Goal: Complete application form: Complete application form

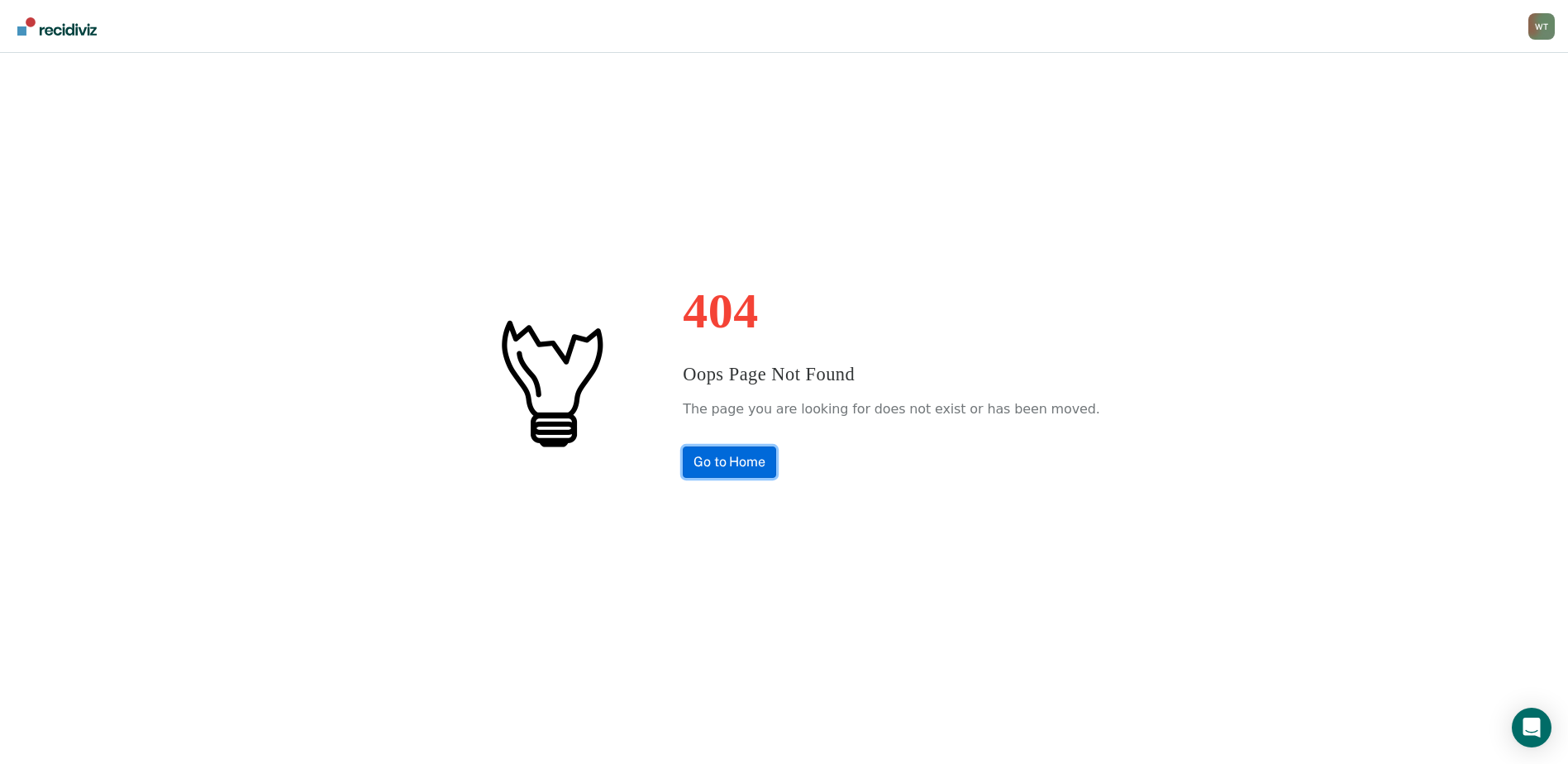
click at [742, 468] on link "Go to Home" at bounding box center [729, 462] width 94 height 32
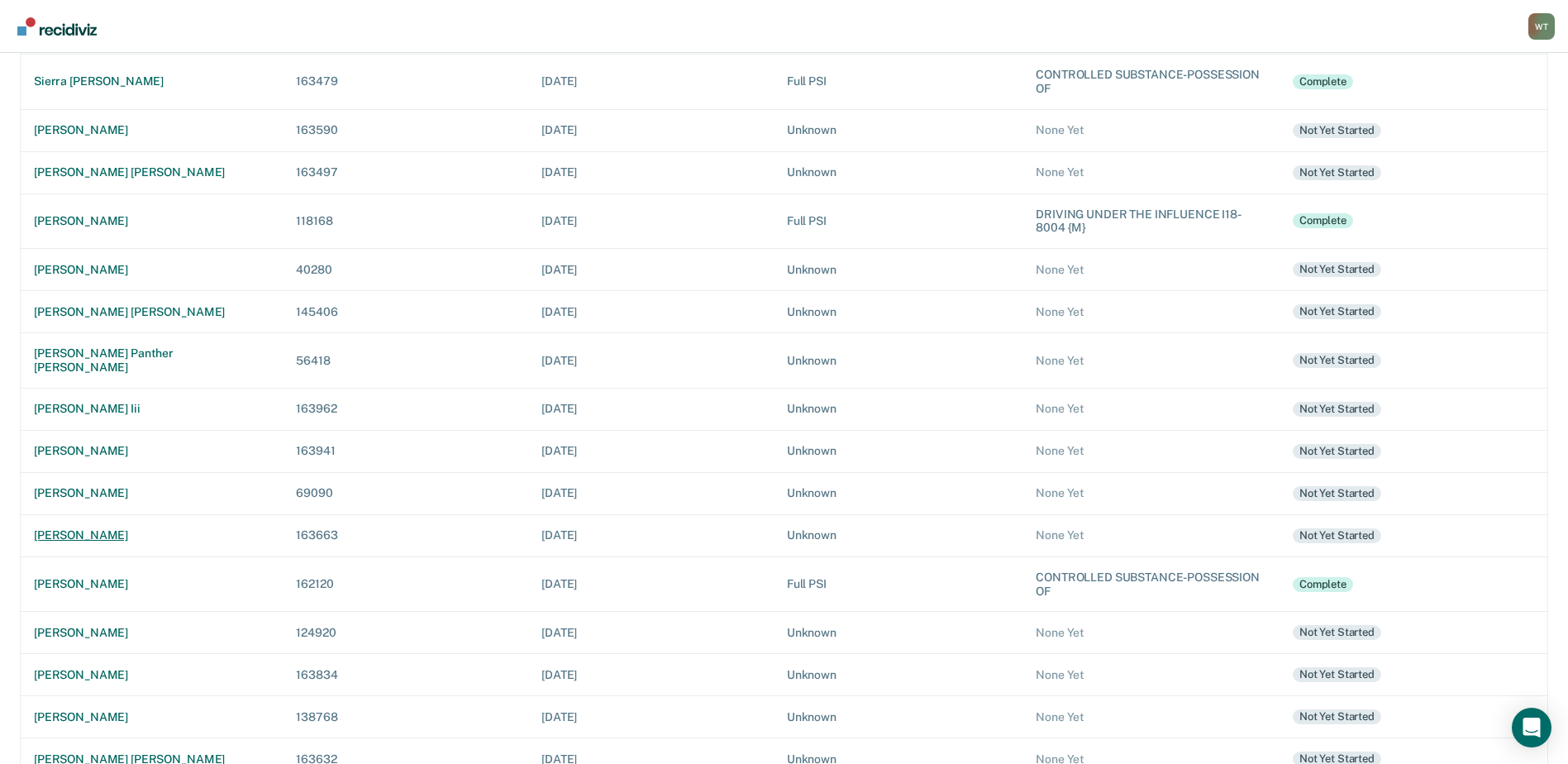
scroll to position [449, 0]
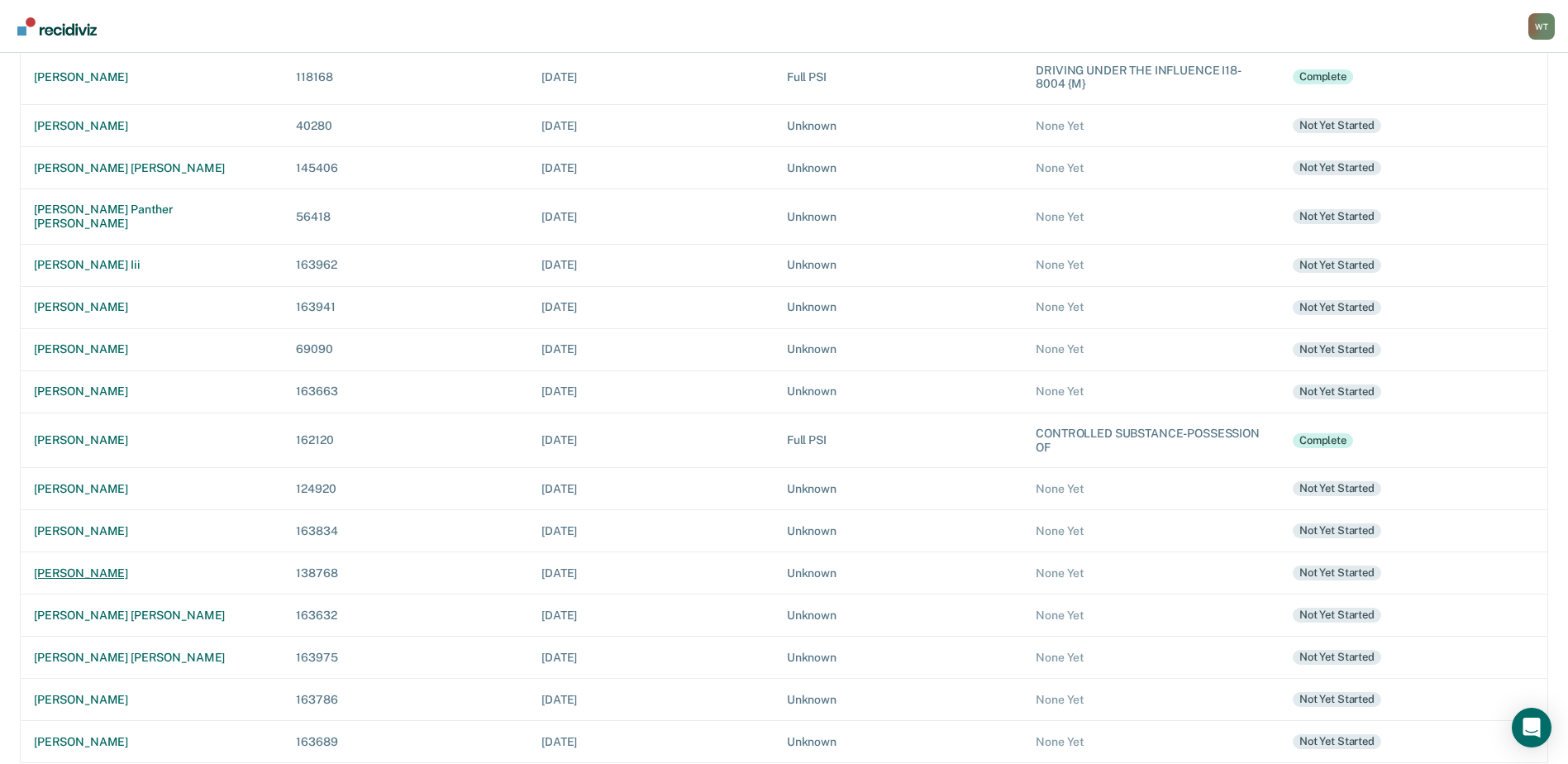
click at [114, 566] on div "michael arthur schur" at bounding box center [151, 573] width 235 height 14
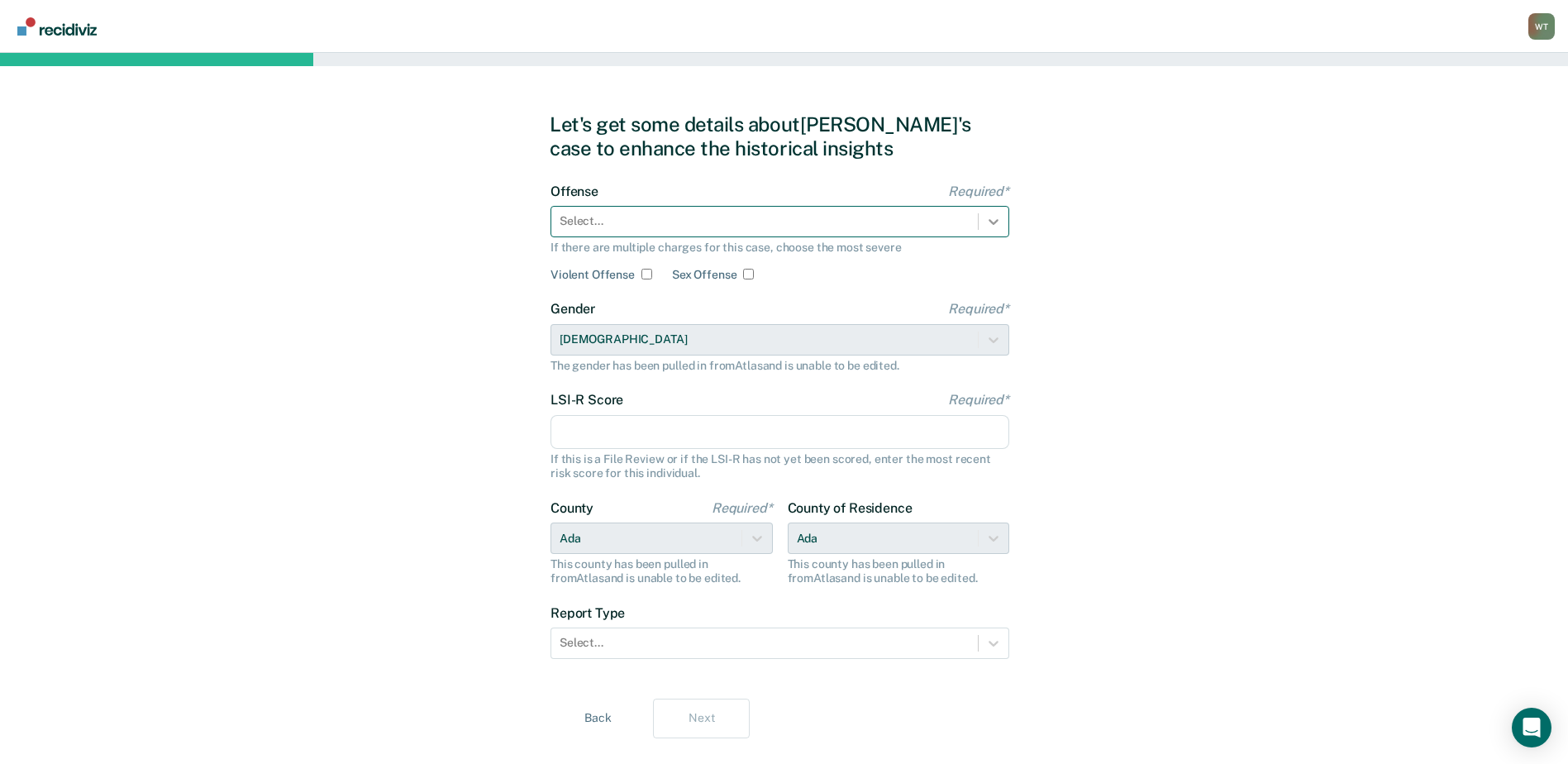
click at [994, 214] on icon at bounding box center [994, 221] width 16 height 16
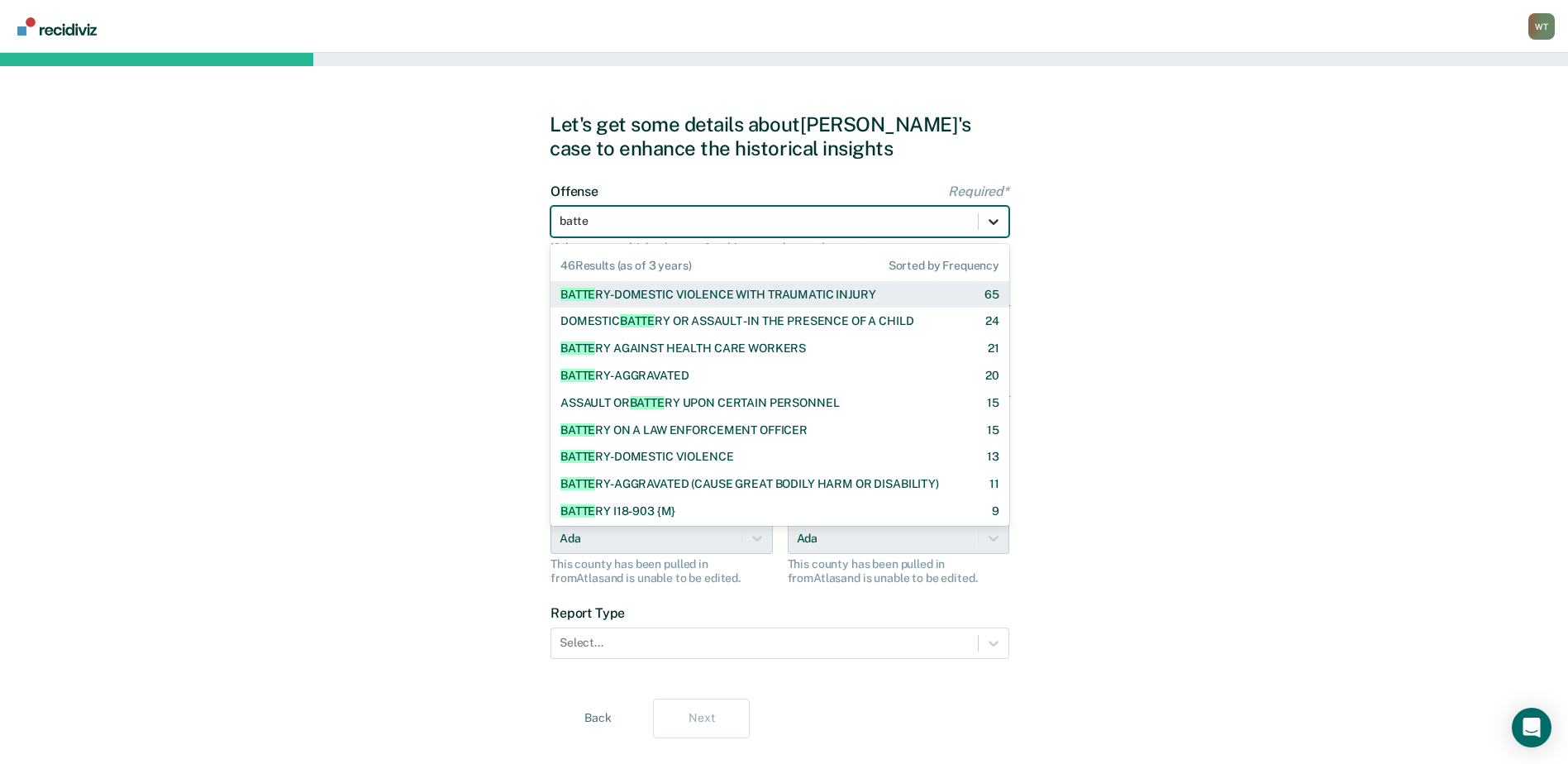
type input "batter"
click at [867, 292] on div "BATTER Y-DOMESTIC VIOLENCE WITH TRAUMATIC INJURY" at bounding box center [718, 294] width 315 height 14
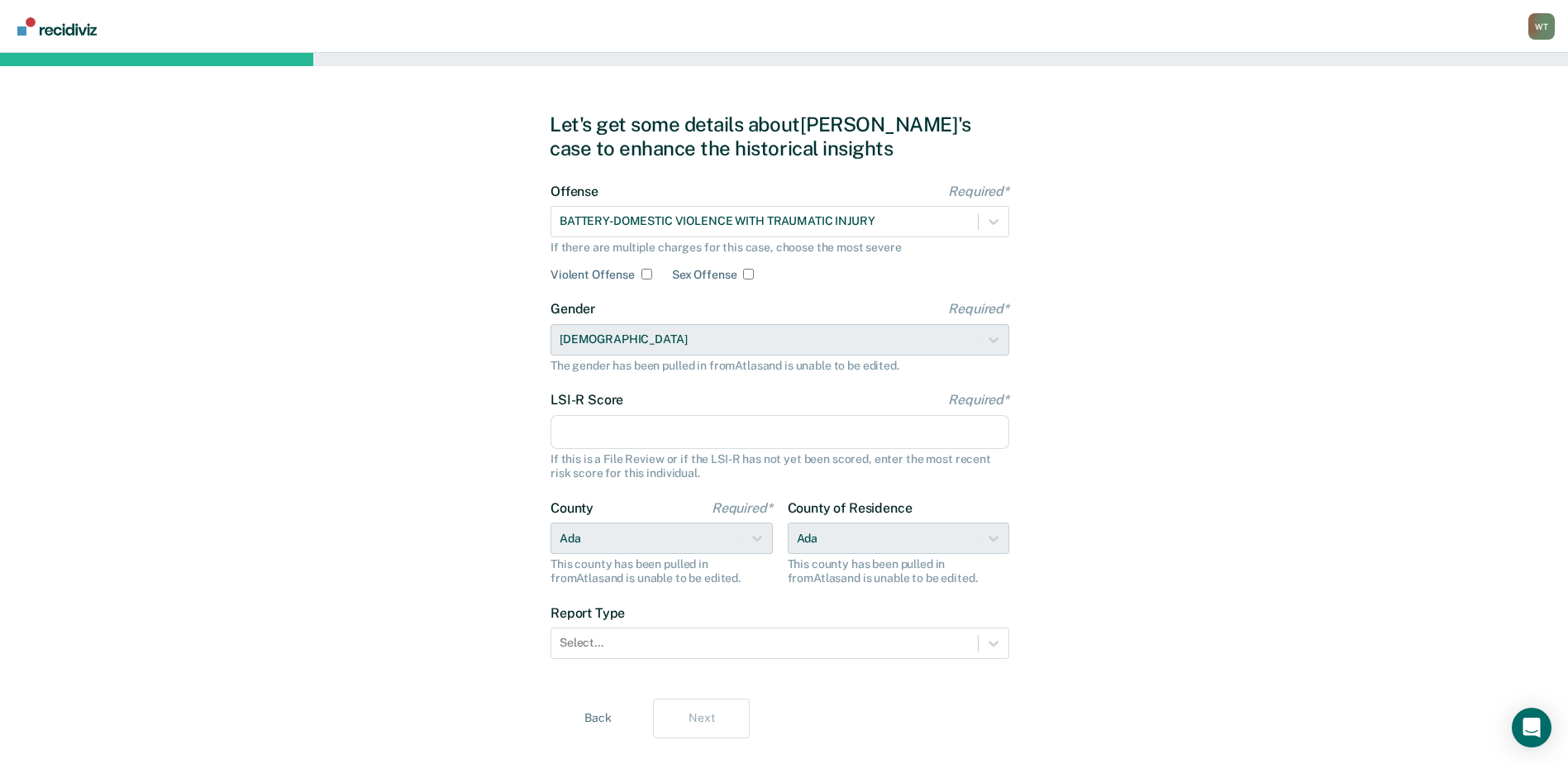
click at [644, 274] on input "Violent Offense" at bounding box center [647, 274] width 11 height 11
checkbox input "true"
click at [597, 428] on input "LSI-R Score Required*" at bounding box center [780, 432] width 459 height 34
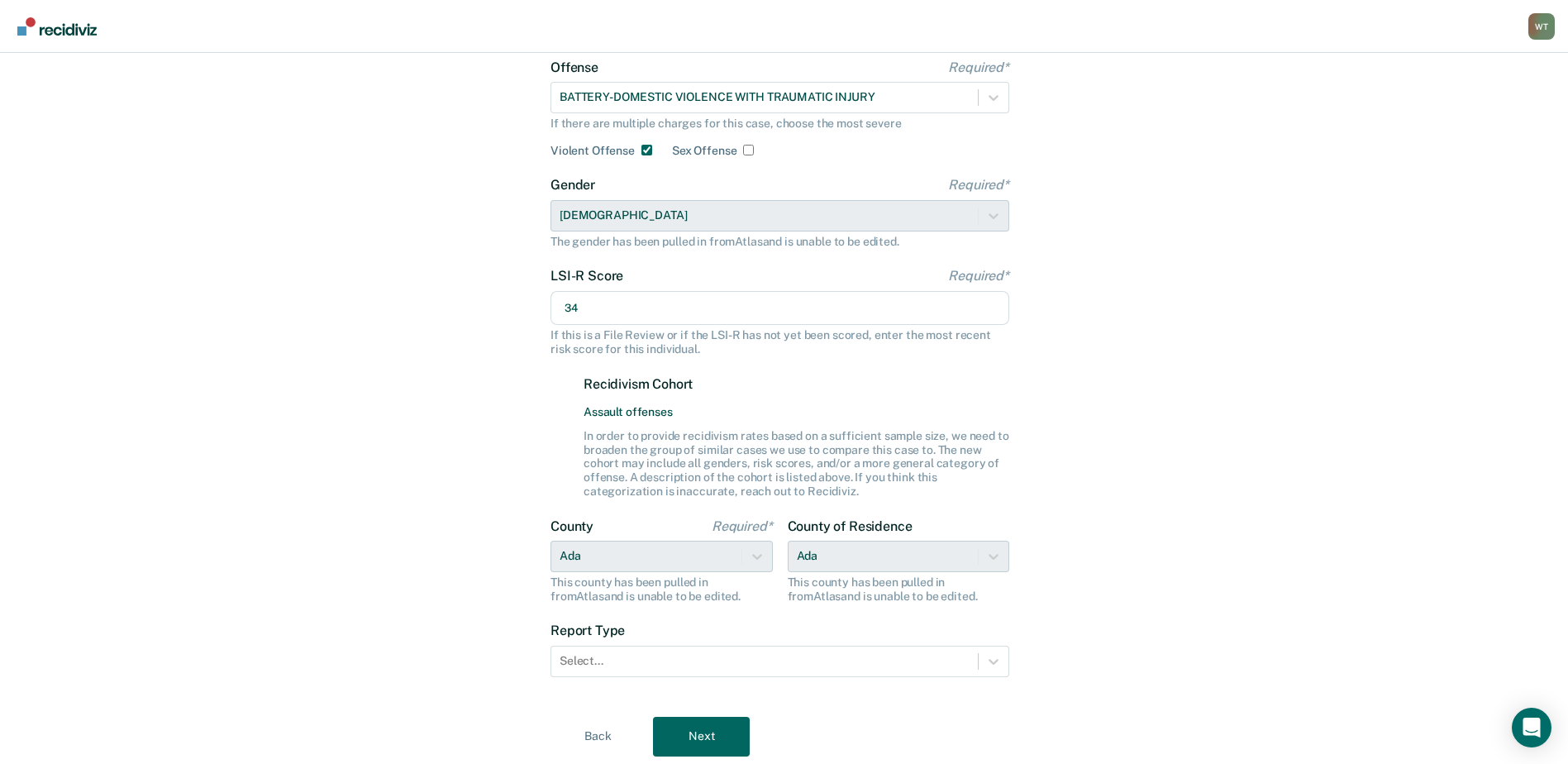
scroll to position [176, 0]
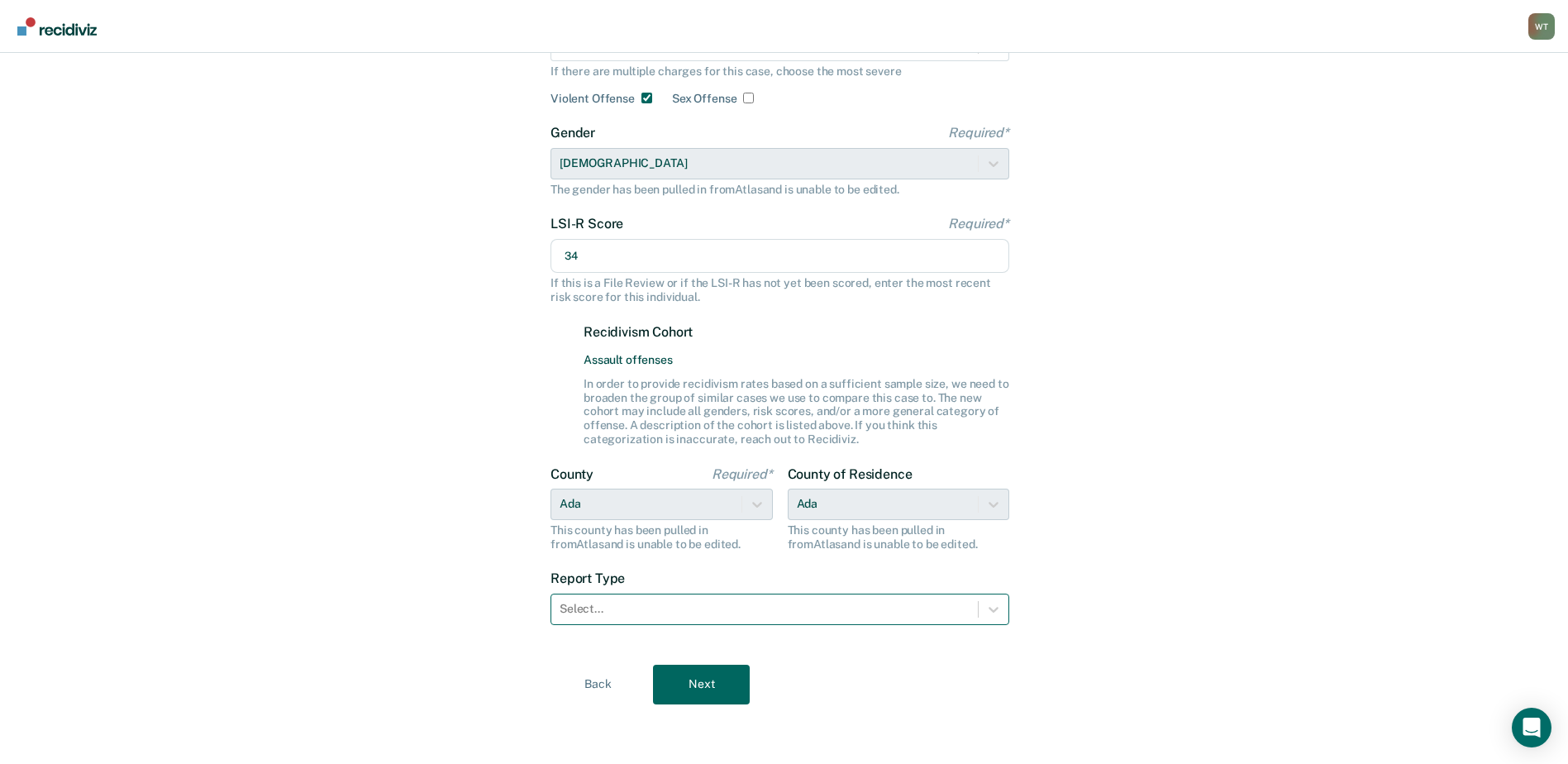
type input "34"
click at [615, 614] on div at bounding box center [765, 609] width 410 height 17
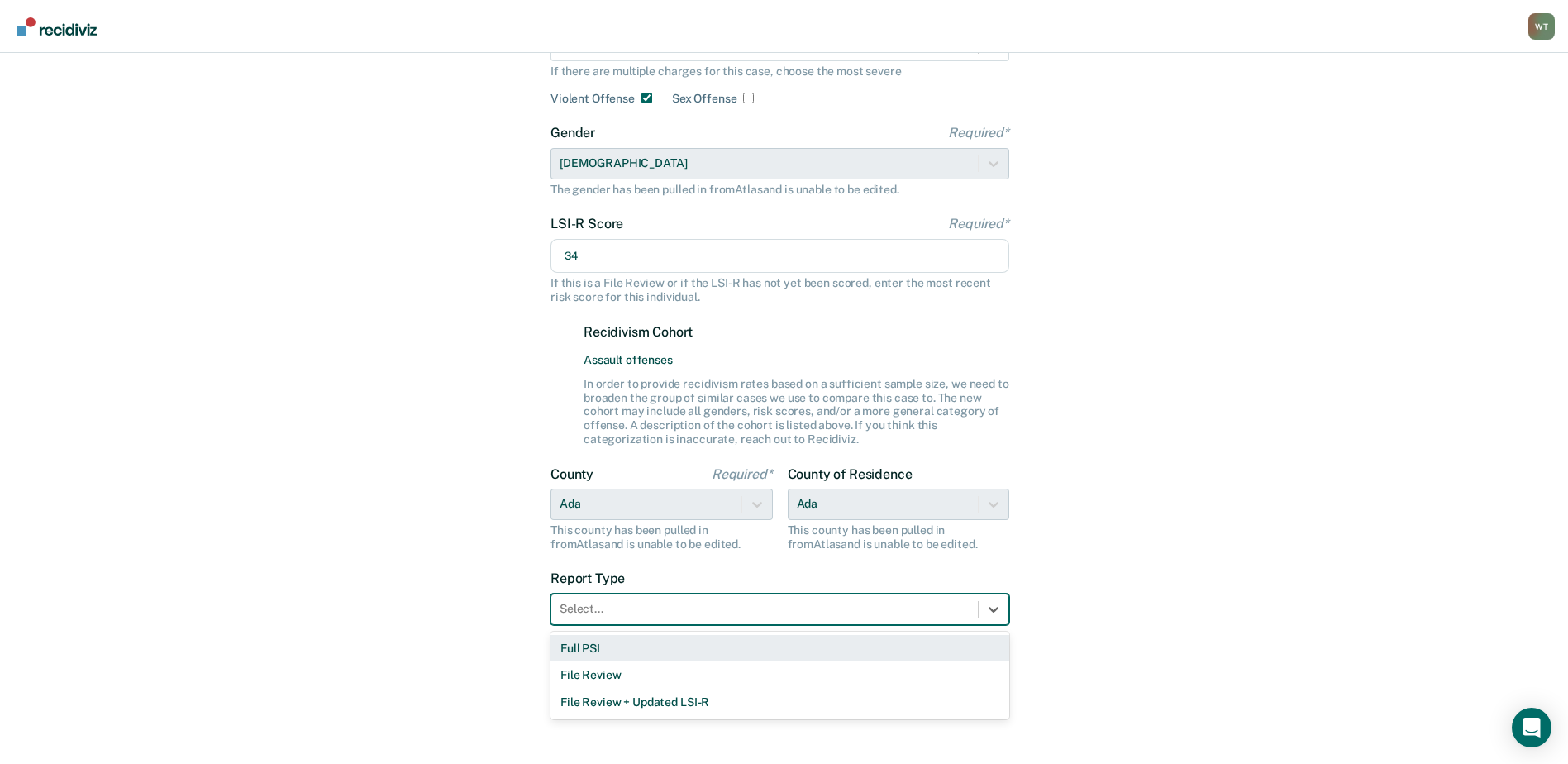
click at [600, 648] on div "Full PSI" at bounding box center [780, 648] width 459 height 27
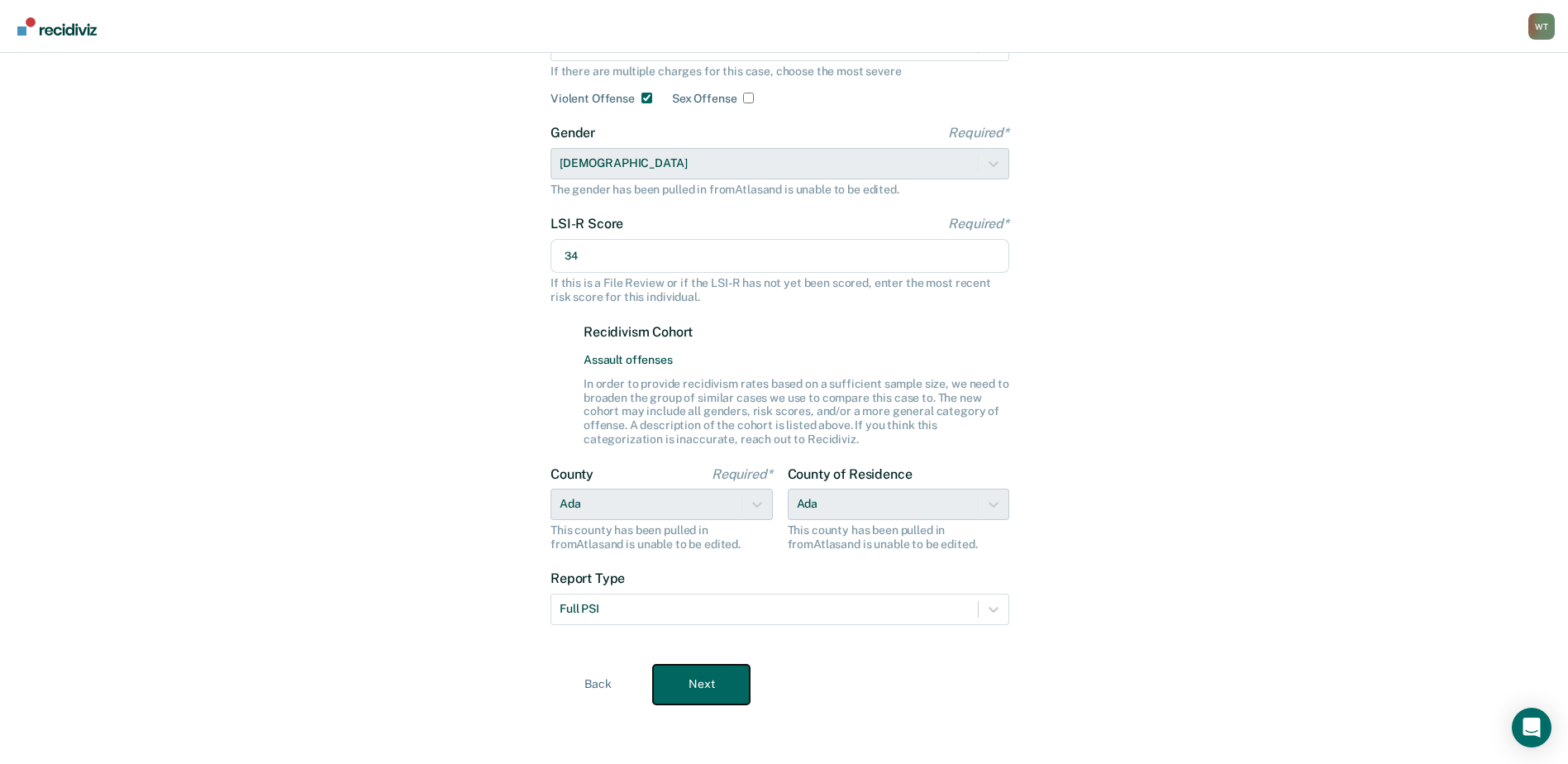
drag, startPoint x: 718, startPoint y: 684, endPoint x: 768, endPoint y: 686, distance: 50.0
click at [719, 684] on button "Next" at bounding box center [702, 684] width 97 height 39
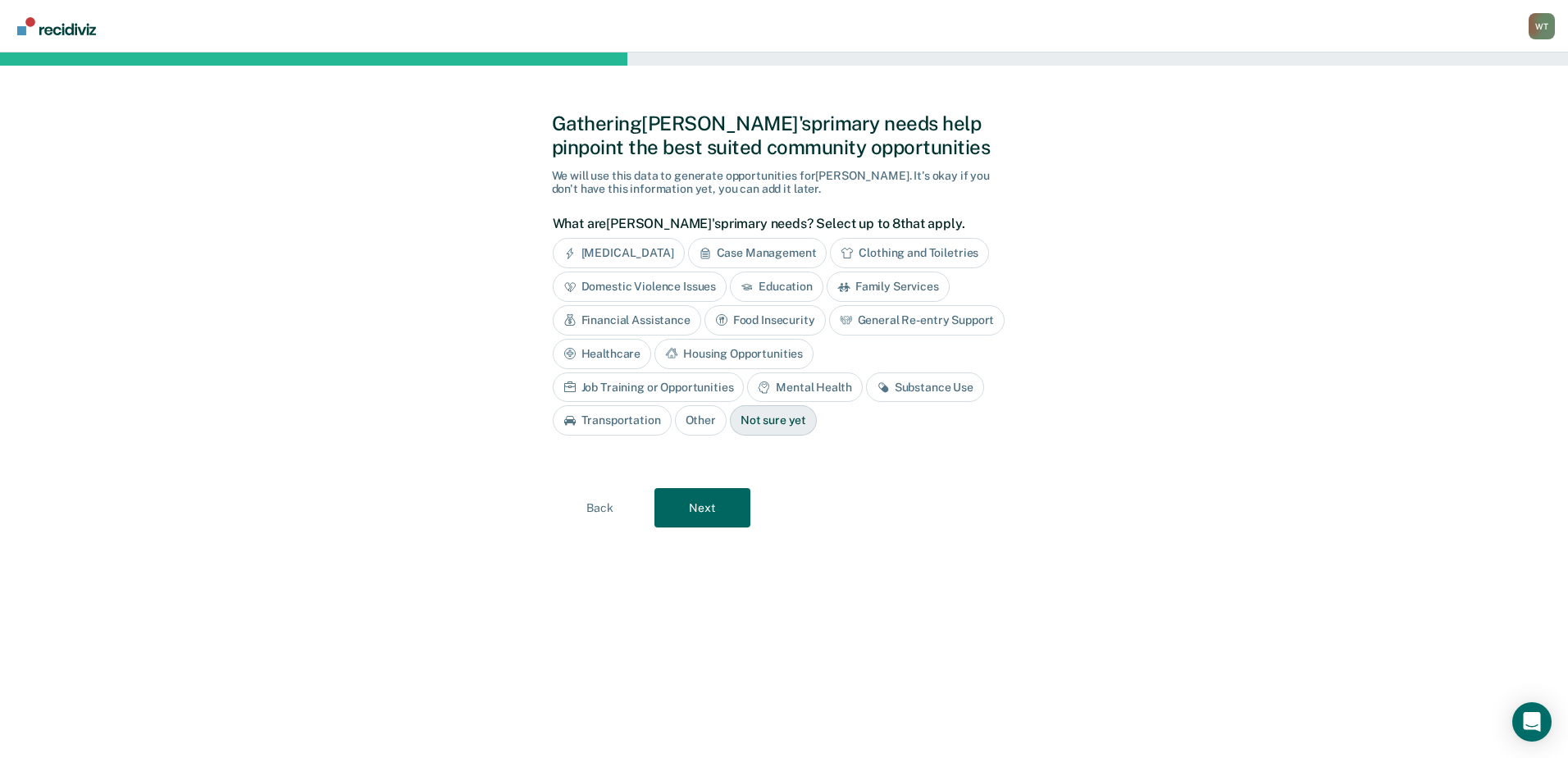
click at [866, 382] on div "Substance Use" at bounding box center [925, 388] width 118 height 31
click at [756, 355] on div "Housing Opportunities" at bounding box center [733, 354] width 159 height 31
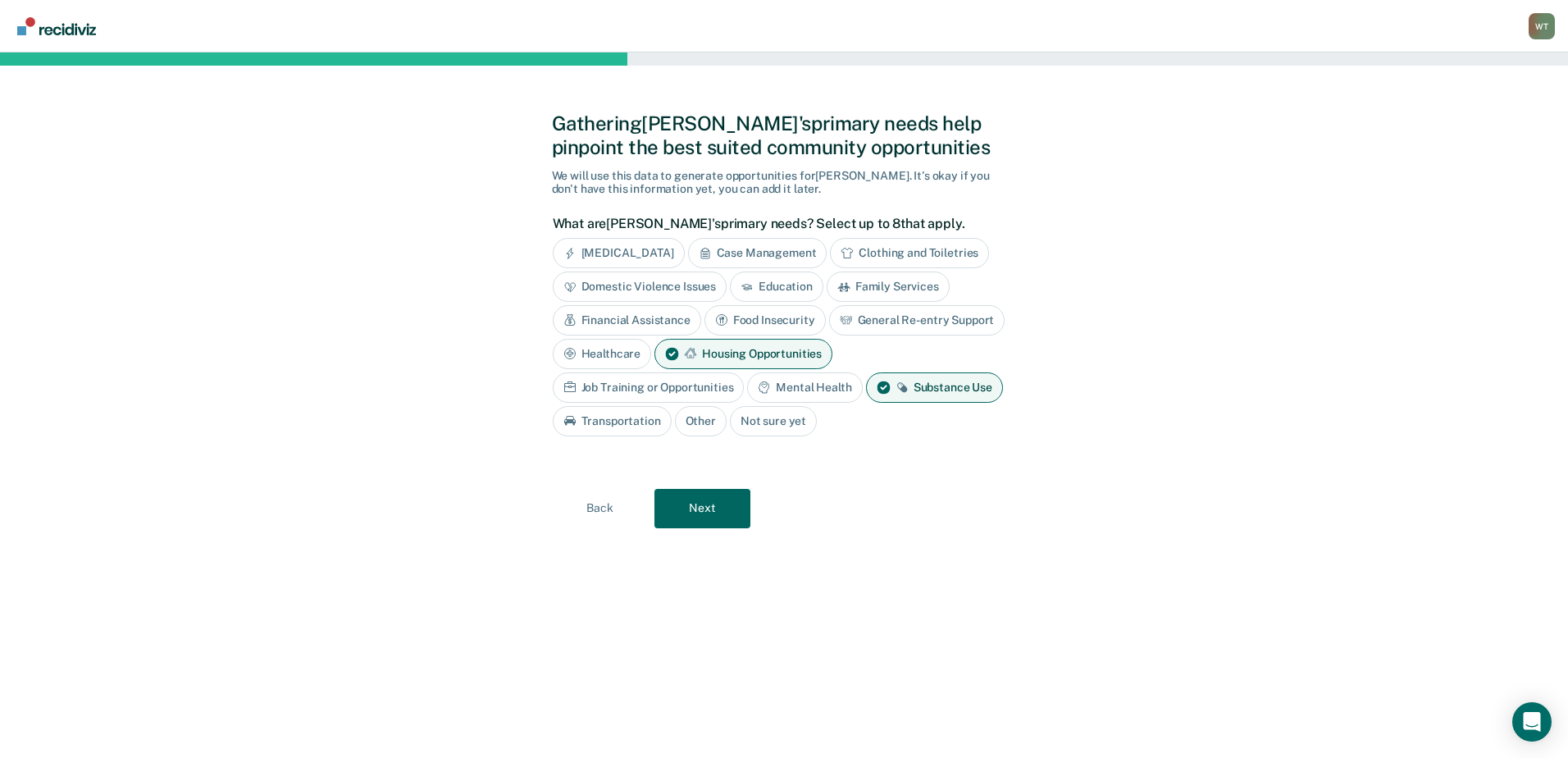
click at [802, 386] on div "Mental Health" at bounding box center [804, 388] width 115 height 31
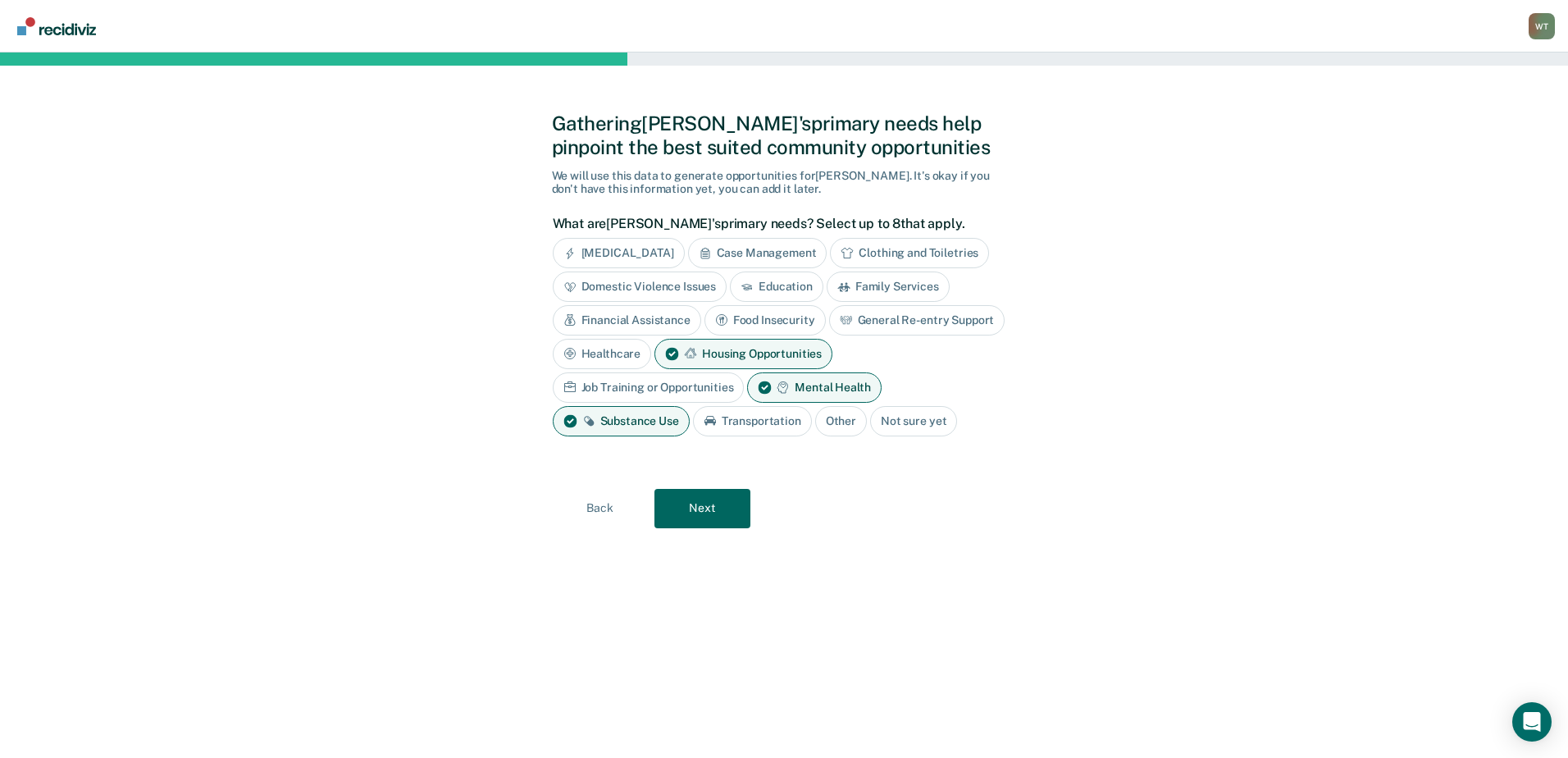
click at [674, 380] on div "Job Training or Opportunities" at bounding box center [648, 388] width 192 height 31
click at [675, 285] on div "Domestic Violence Issues" at bounding box center [640, 287] width 175 height 31
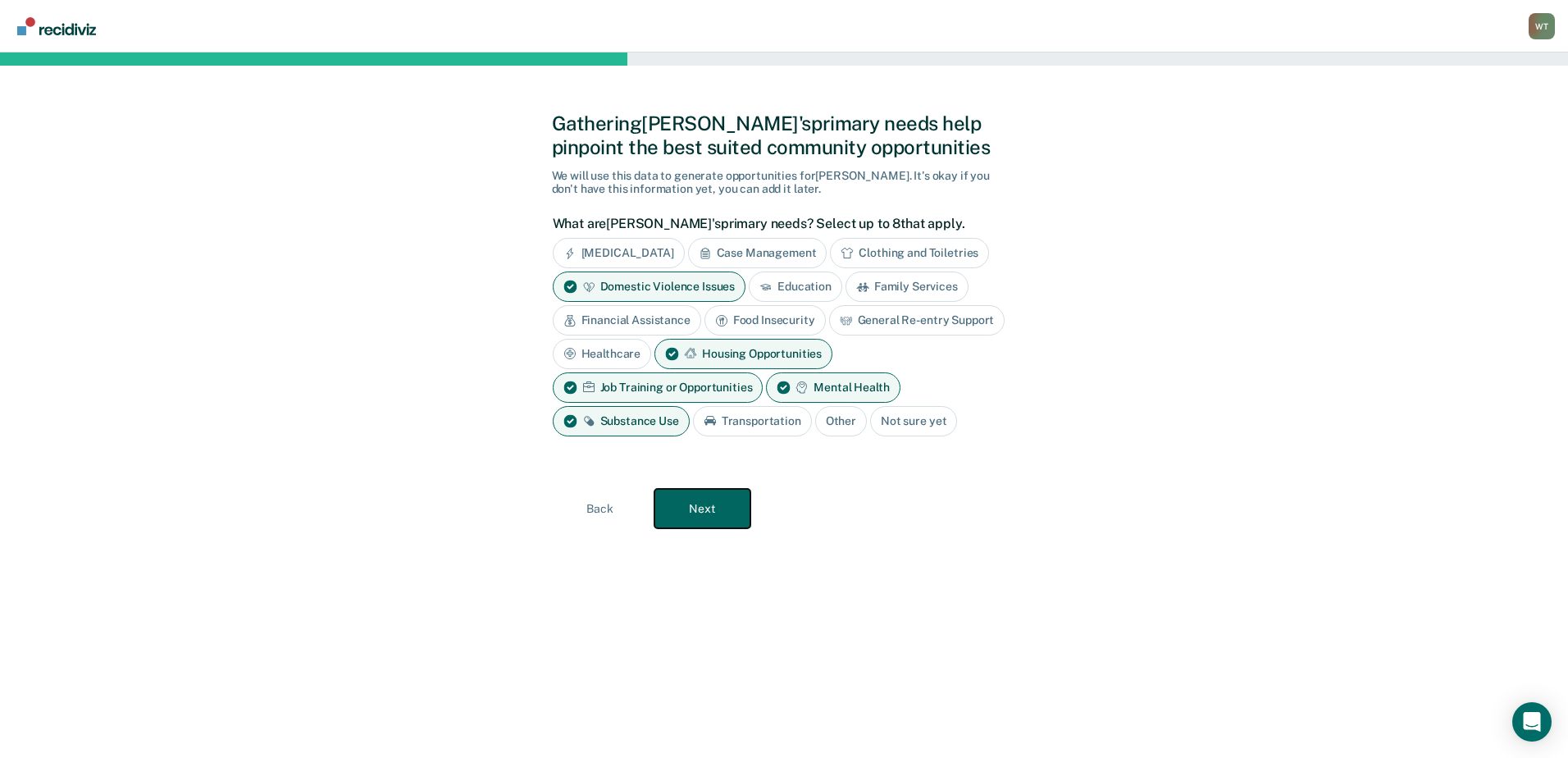
click at [704, 502] on button "Next" at bounding box center [702, 508] width 96 height 39
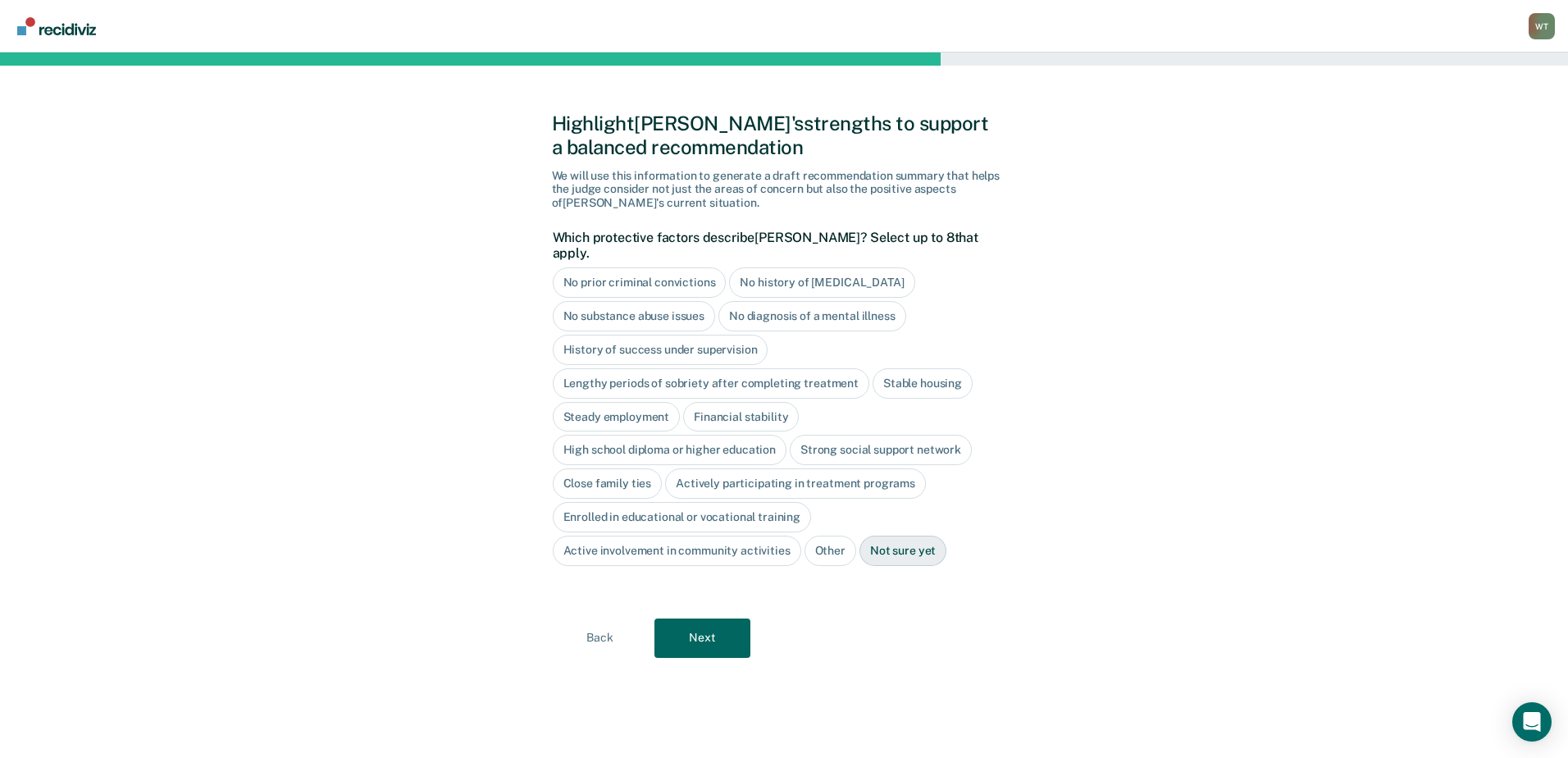
click at [607, 468] on div "Close family ties" at bounding box center [607, 484] width 110 height 31
click at [704, 618] on button "Next" at bounding box center [702, 638] width 96 height 39
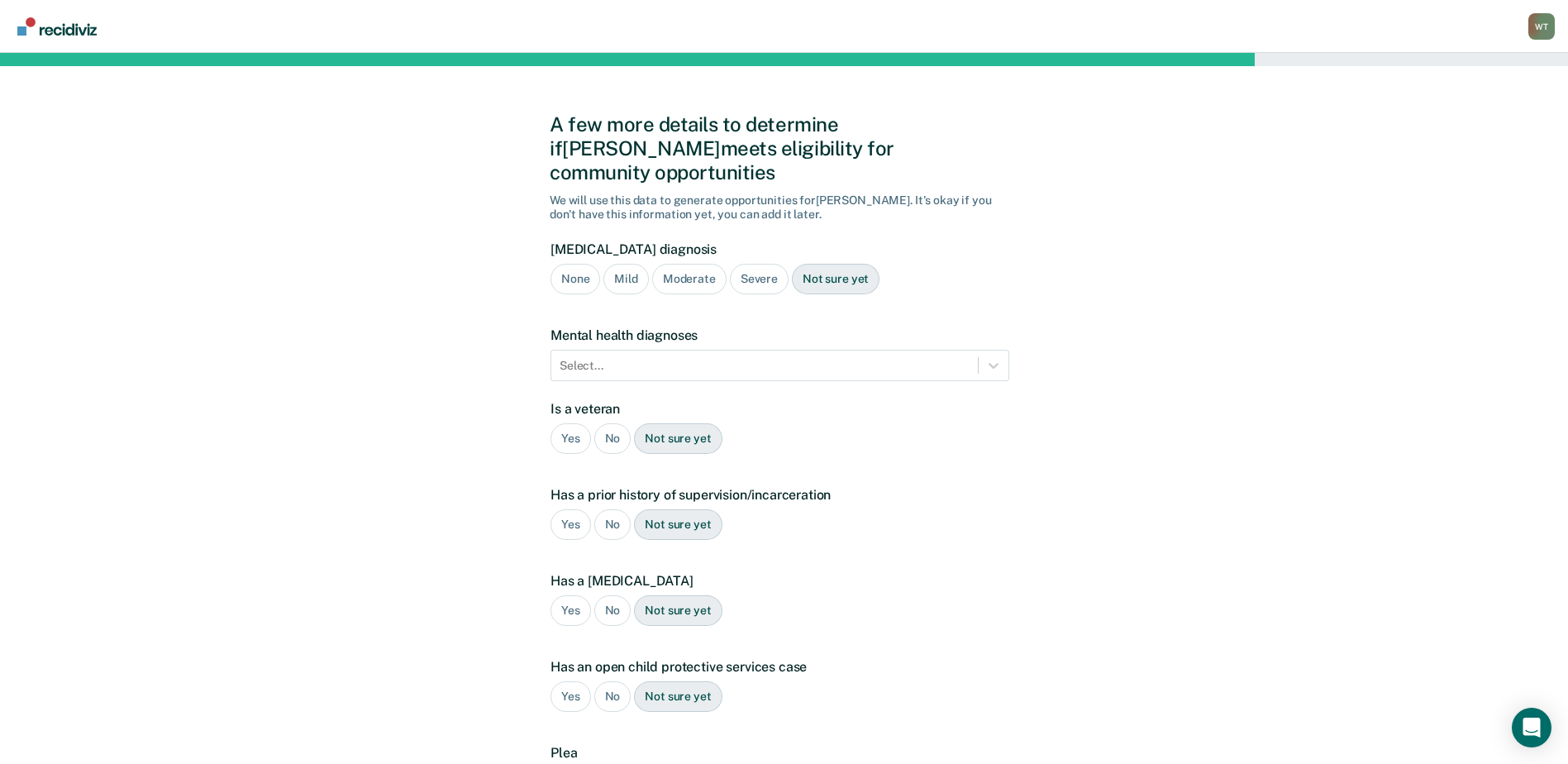
click at [614, 423] on div "No" at bounding box center [612, 439] width 37 height 31
click at [692, 264] on div "Moderate" at bounding box center [690, 279] width 75 height 31
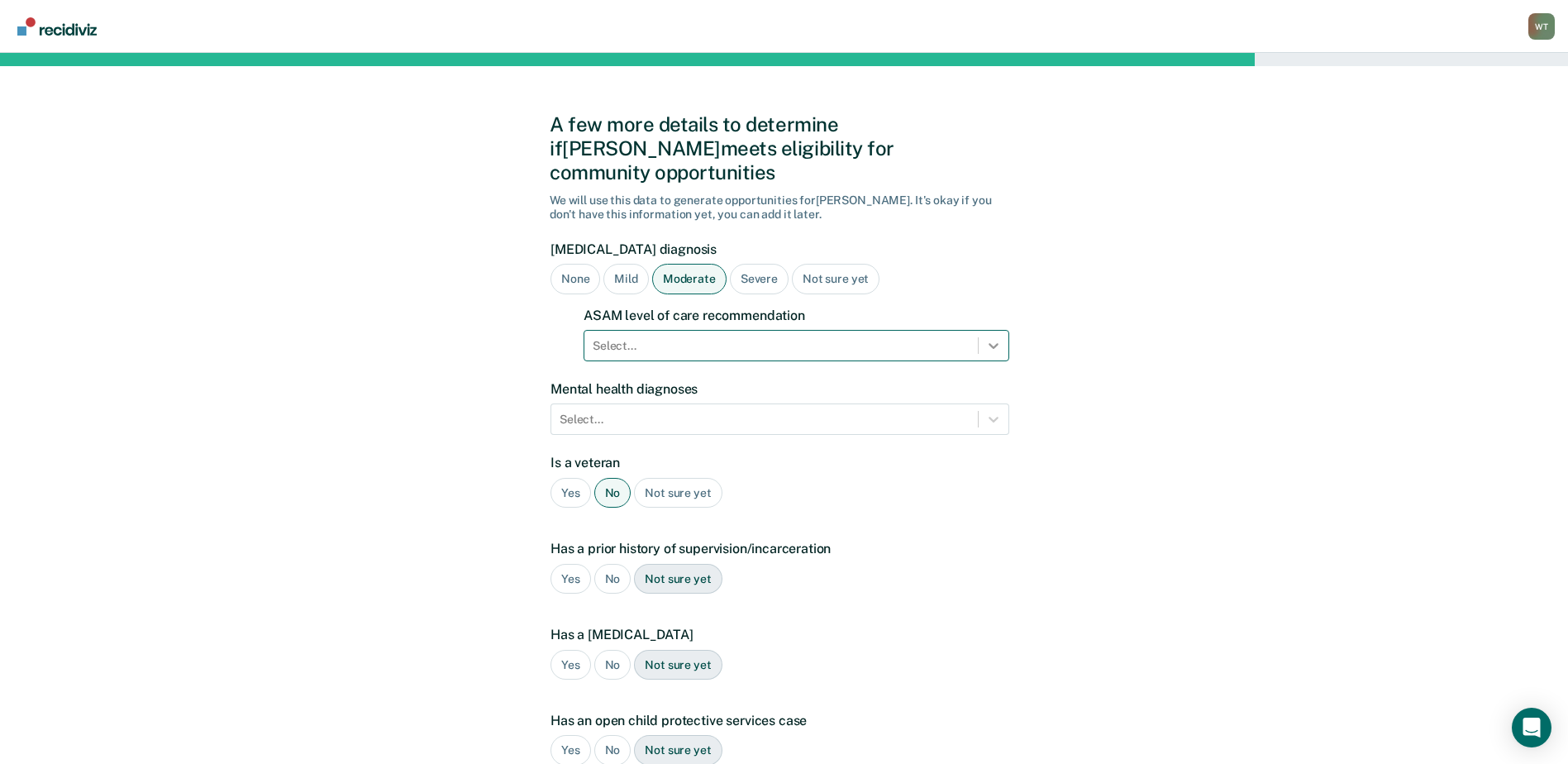
click at [990, 337] on icon at bounding box center [994, 345] width 16 height 16
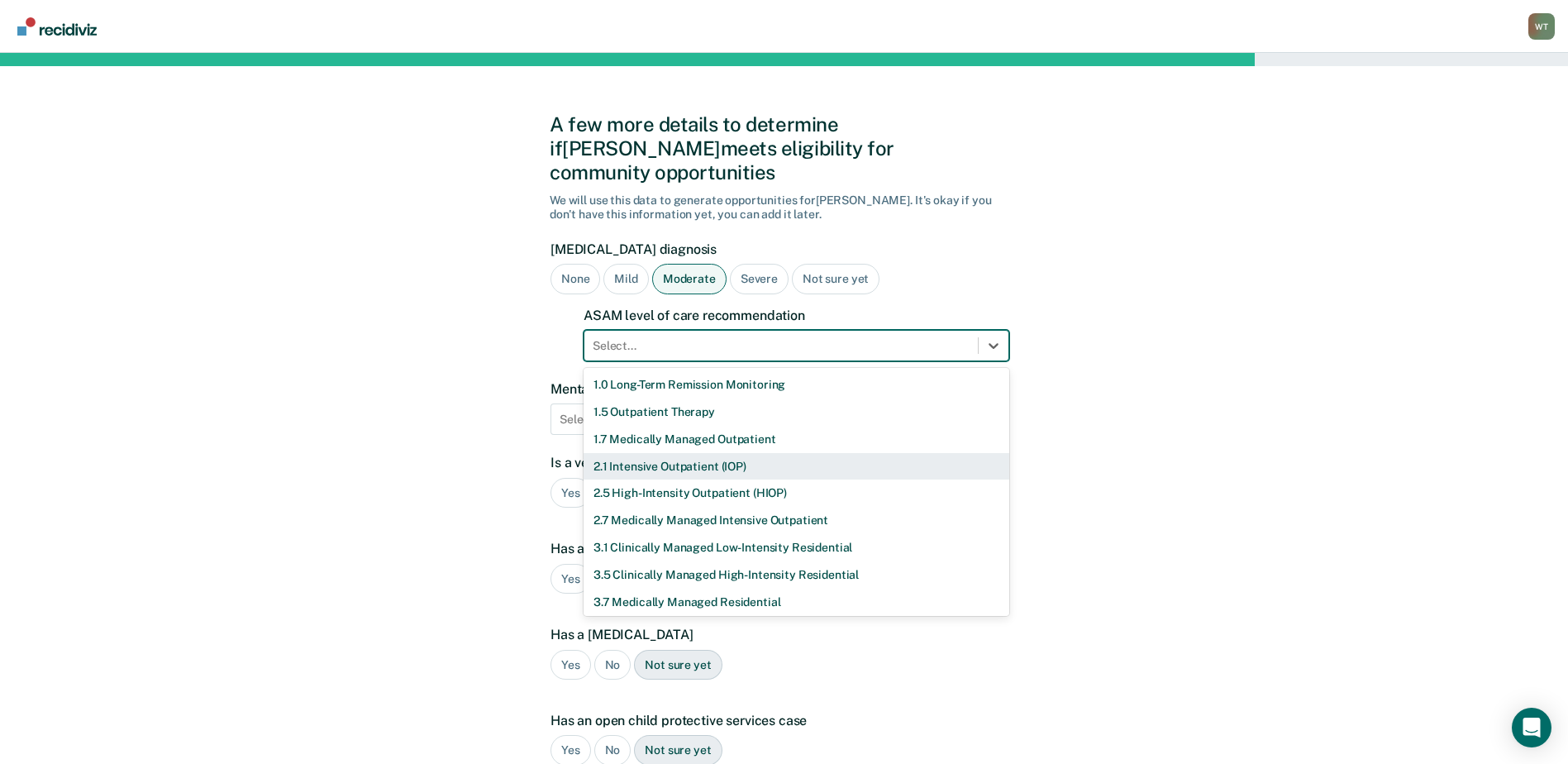
drag, startPoint x: 682, startPoint y: 440, endPoint x: 703, endPoint y: 442, distance: 21.1
click at [684, 453] on div "2.1 Intensive Outpatient (IOP)" at bounding box center [797, 467] width 426 height 27
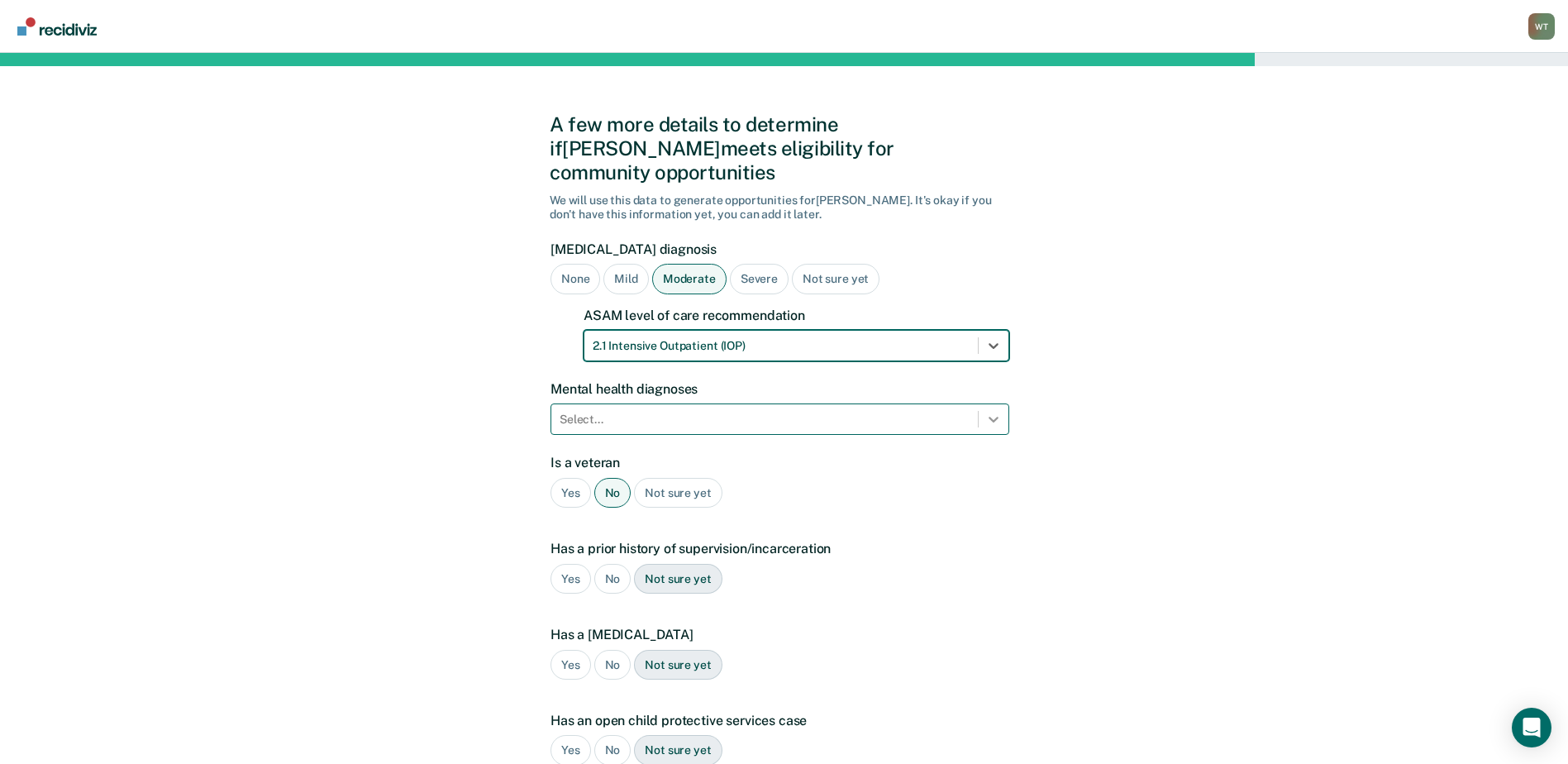
click at [995, 410] on icon at bounding box center [994, 418] width 16 height 16
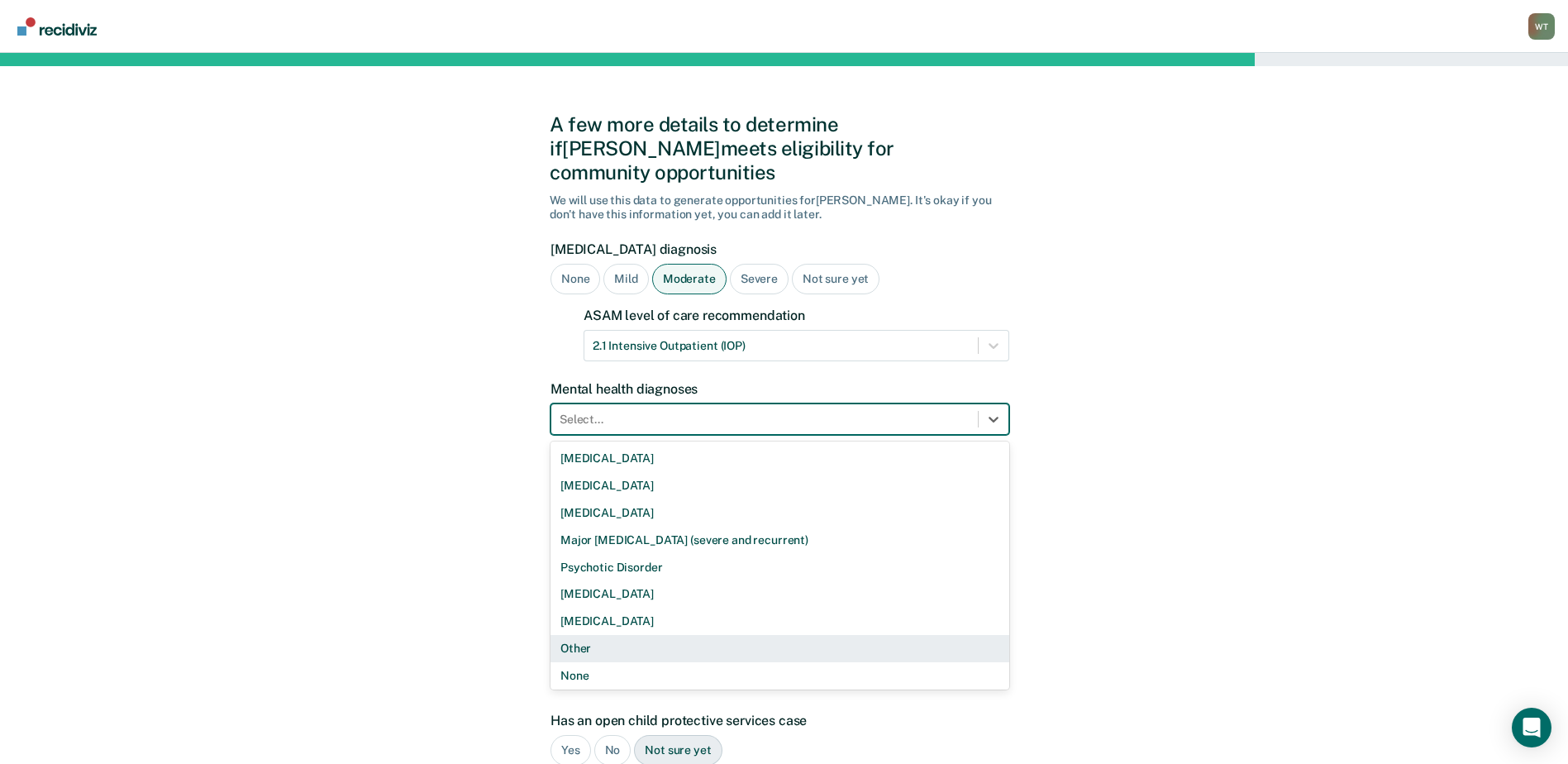
click at [581, 634] on div "Other" at bounding box center [780, 648] width 459 height 27
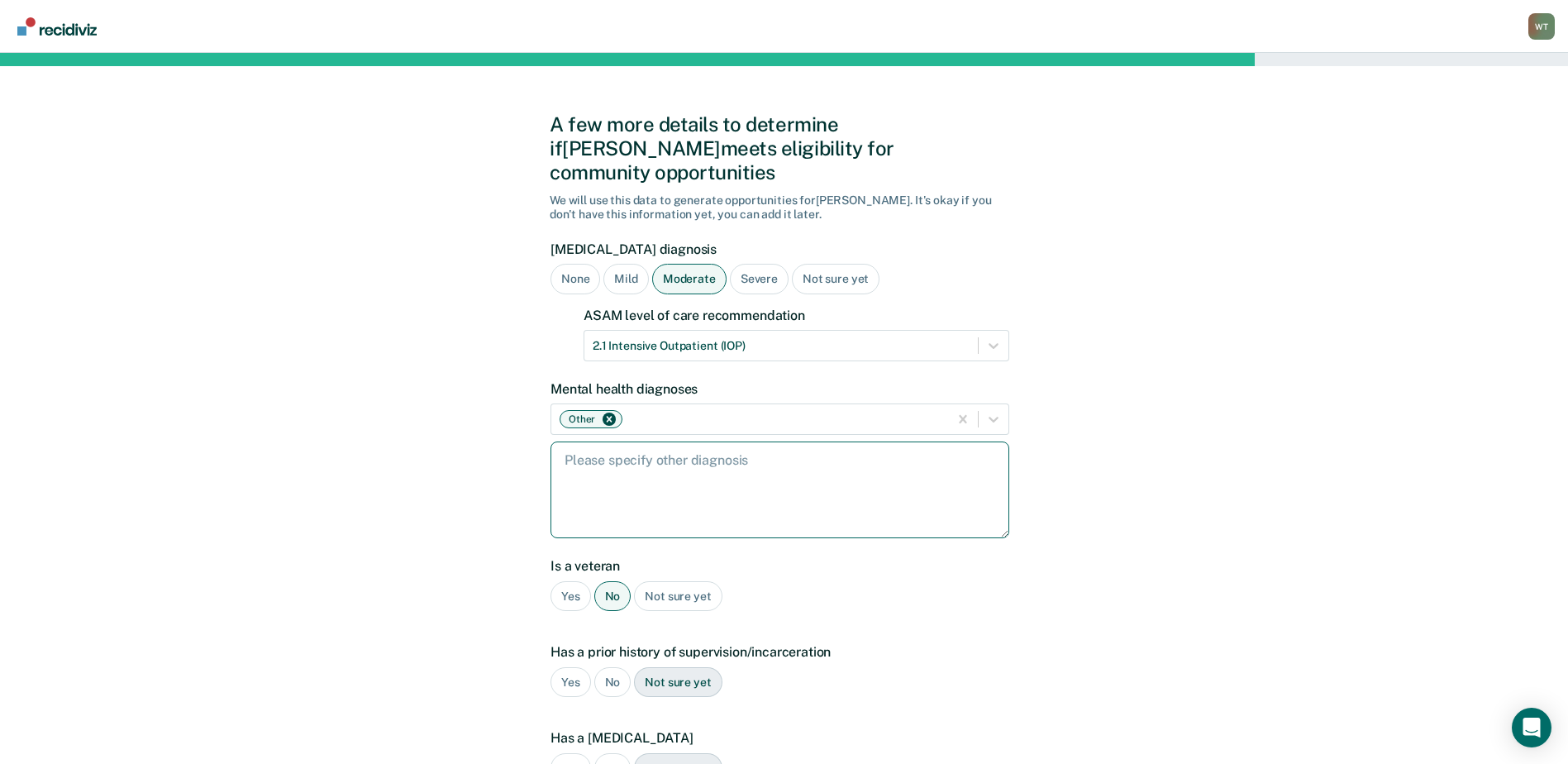
click at [592, 460] on textarea at bounding box center [780, 489] width 459 height 97
paste textarea "2024: anxiety; bipolar disorder; depression – Terry Reilly, perdefendant •2025:…"
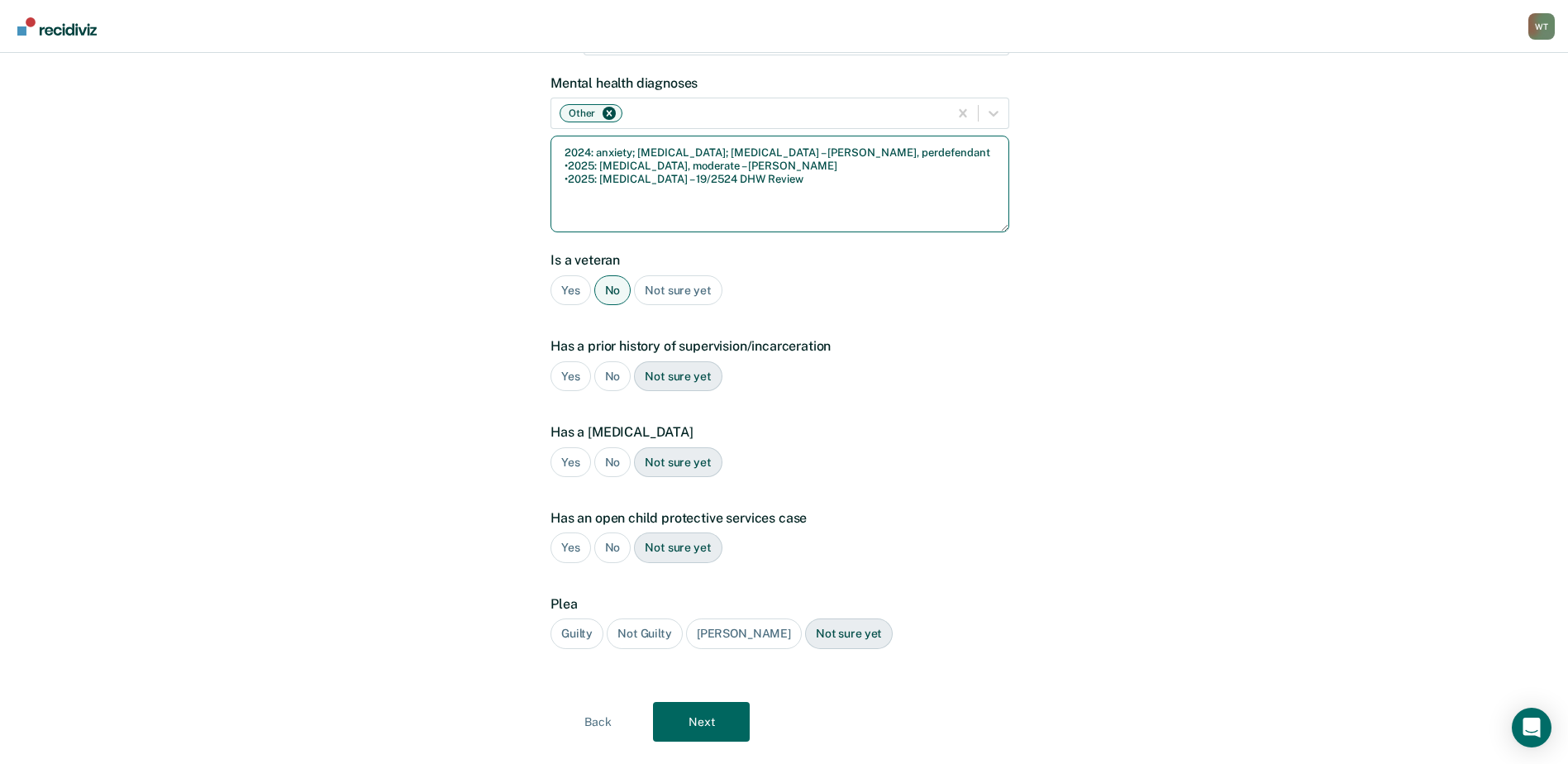
scroll to position [319, 0]
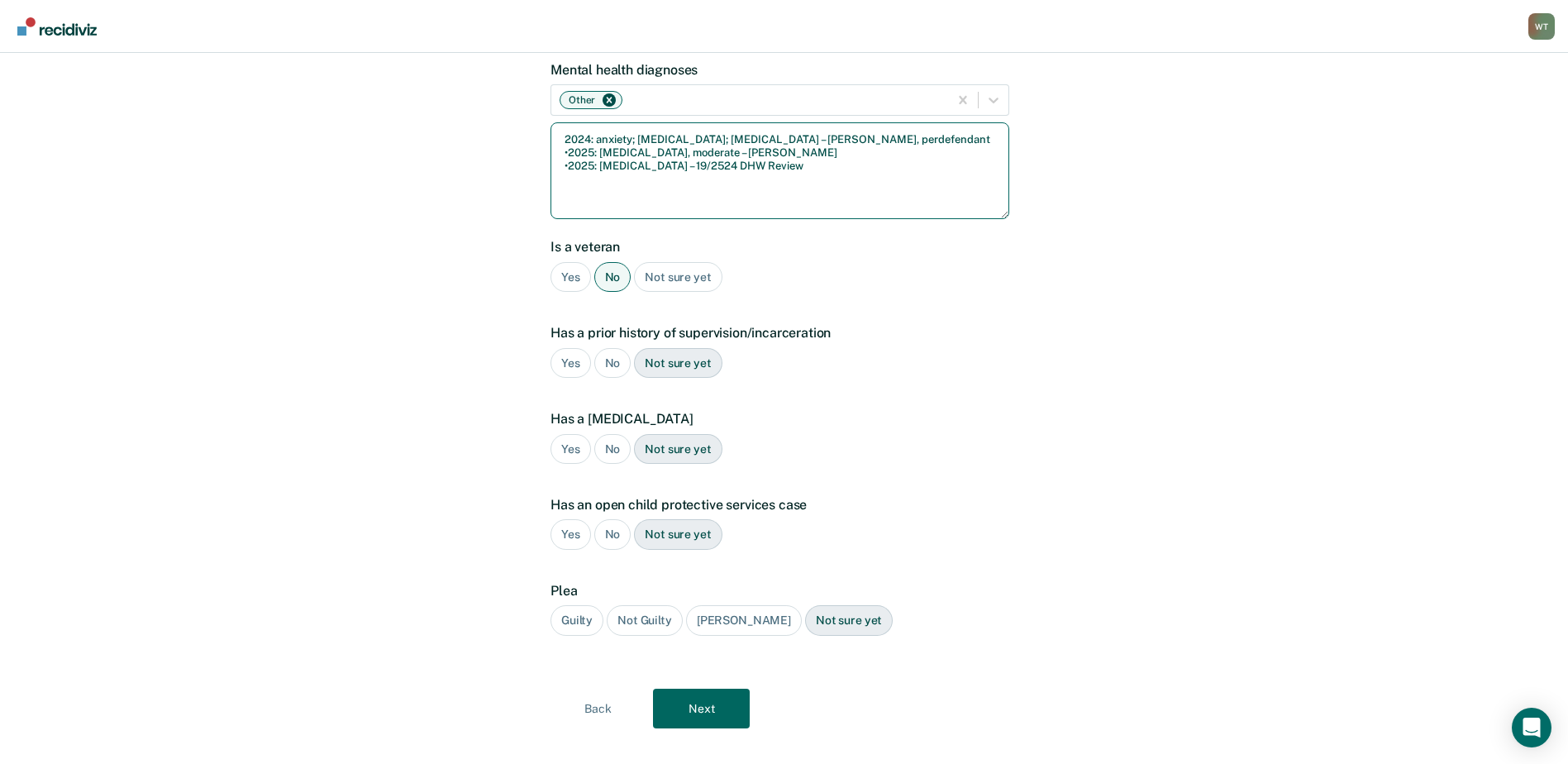
type textarea "2024: anxiety; bipolar disorder; depression – Terry Reilly, perdefendant •2025:…"
click at [563, 348] on div "Yes" at bounding box center [570, 363] width 40 height 31
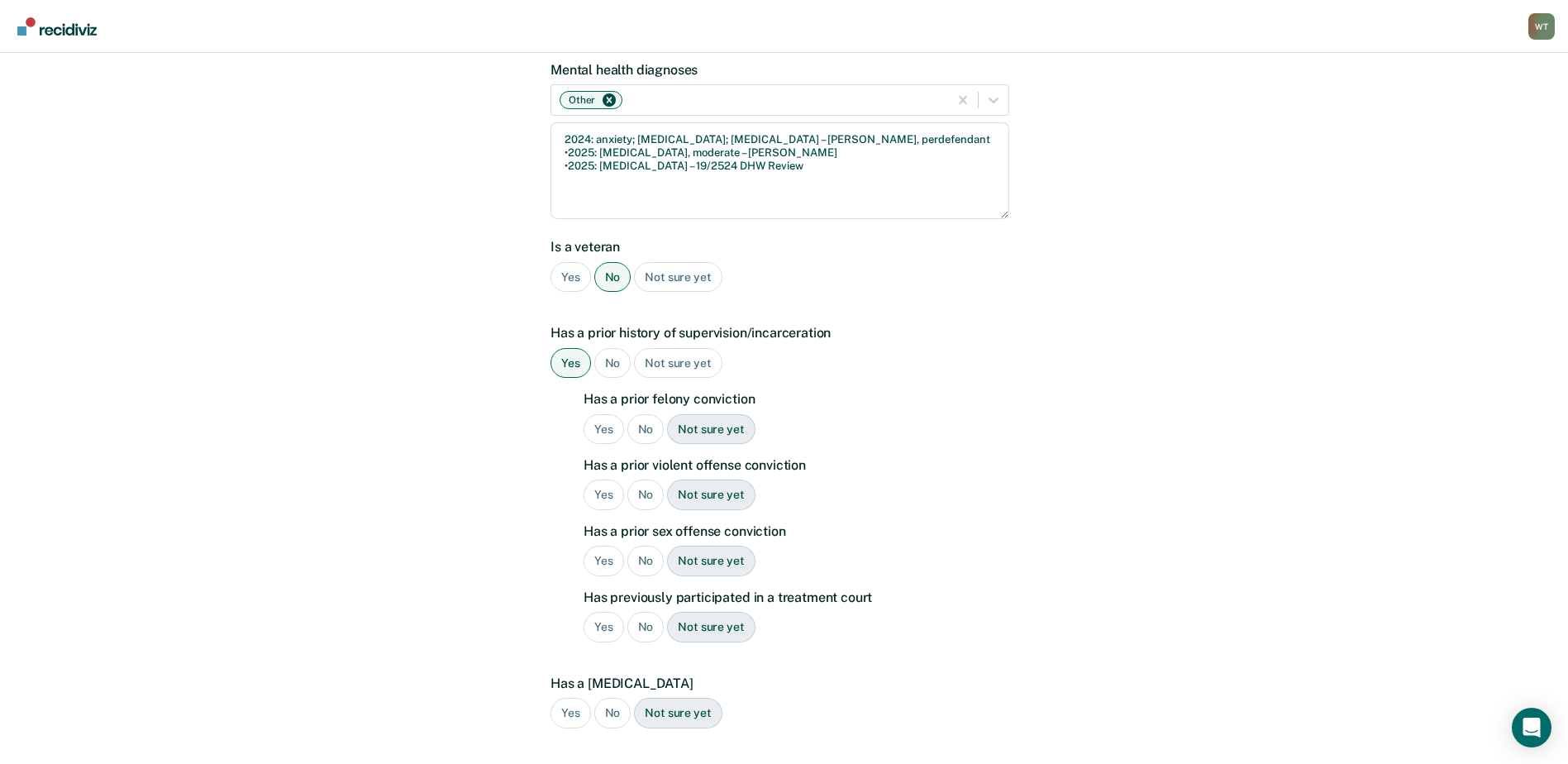
click at [601, 414] on div "Yes" at bounding box center [604, 429] width 40 height 31
click at [602, 479] on div "Yes" at bounding box center [604, 494] width 40 height 31
click at [639, 545] on div "No" at bounding box center [646, 561] width 37 height 31
click at [646, 611] on div "No" at bounding box center [646, 627] width 37 height 31
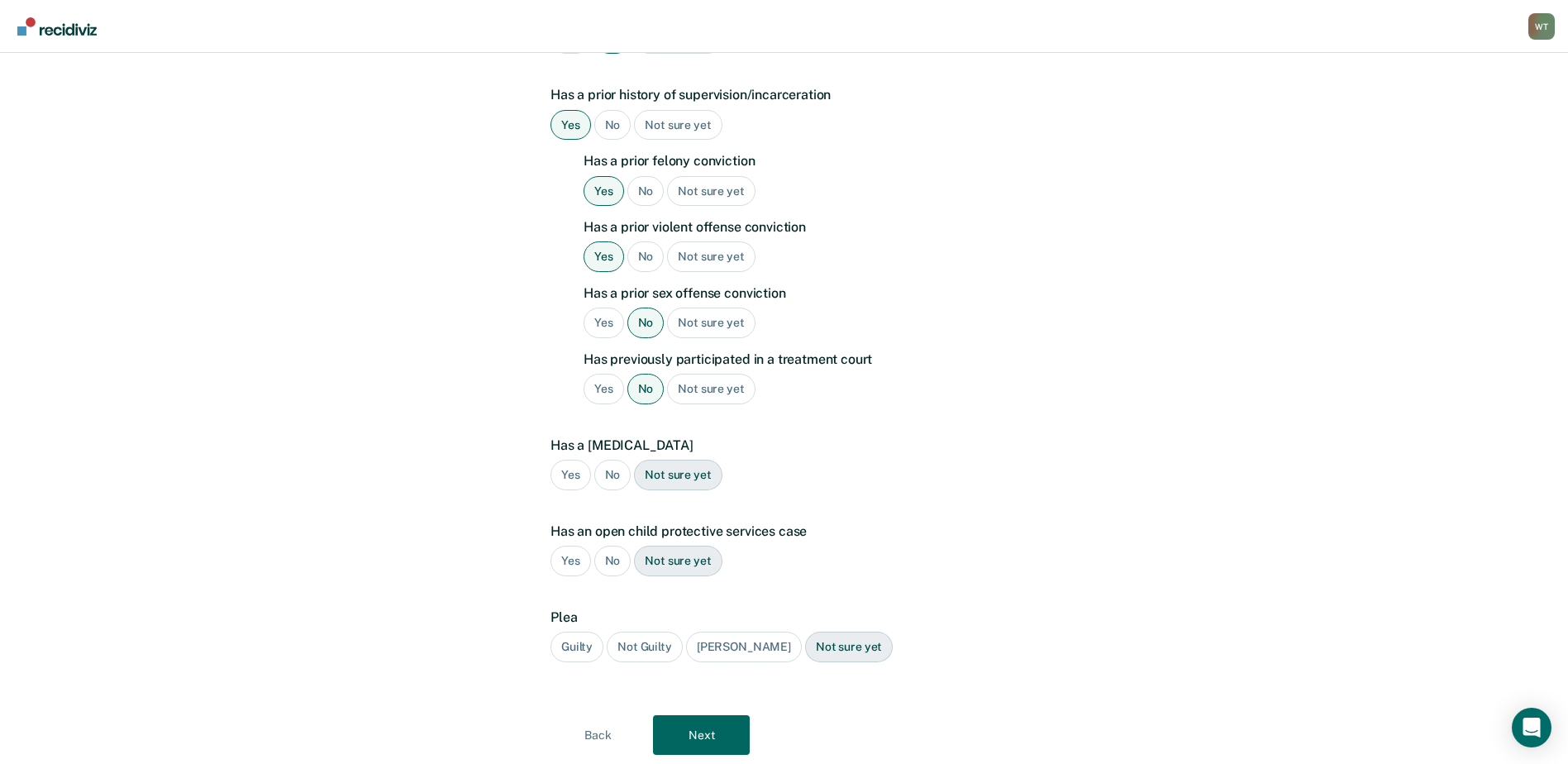
scroll to position [584, 0]
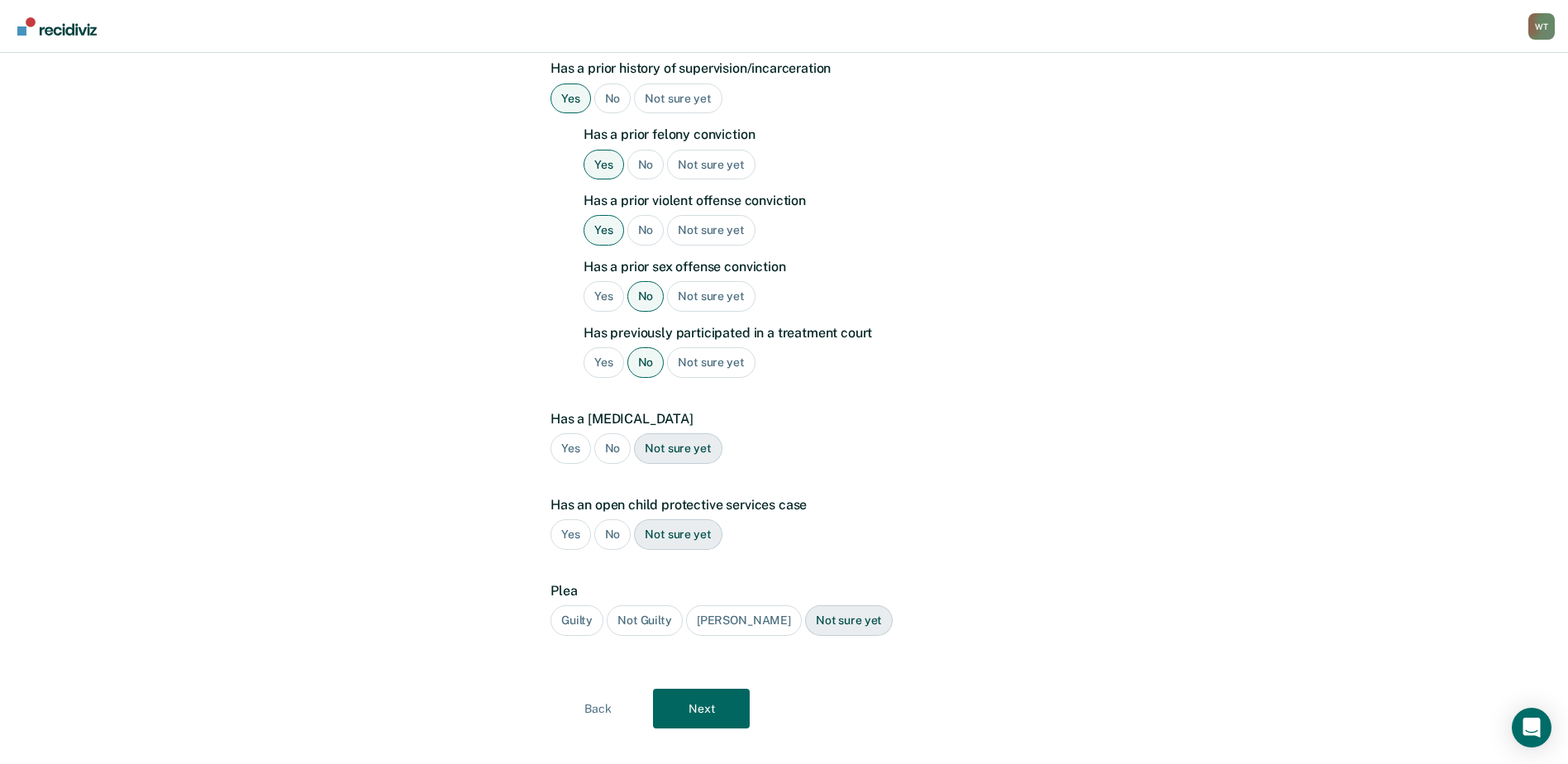
click at [680, 433] on div "Not sure yet" at bounding box center [678, 448] width 88 height 31
click at [611, 519] on div "No" at bounding box center [612, 535] width 37 height 31
click at [570, 605] on div "Guilty" at bounding box center [577, 621] width 53 height 31
click at [706, 688] on button "Next" at bounding box center [702, 708] width 97 height 39
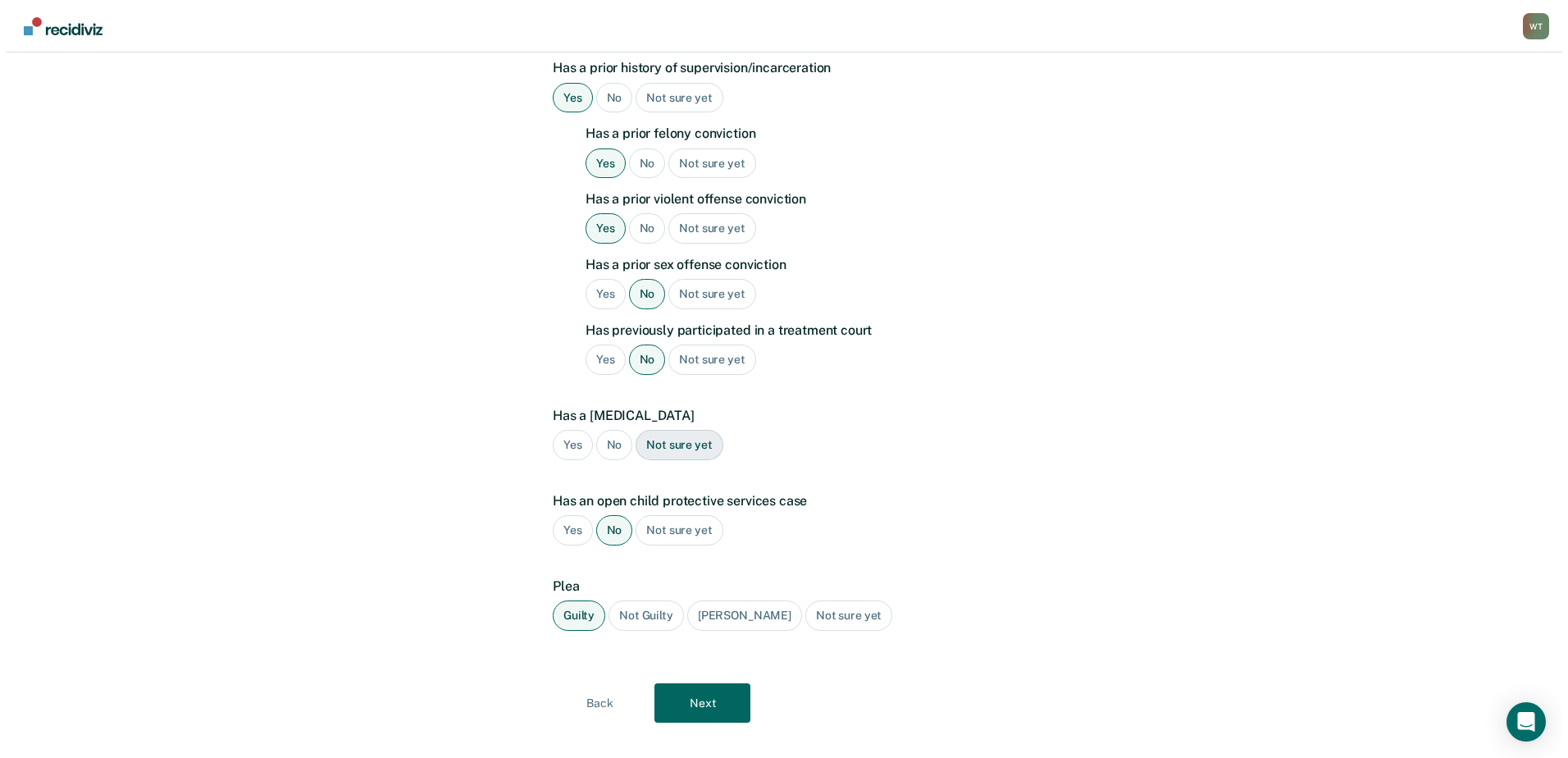
scroll to position [0, 0]
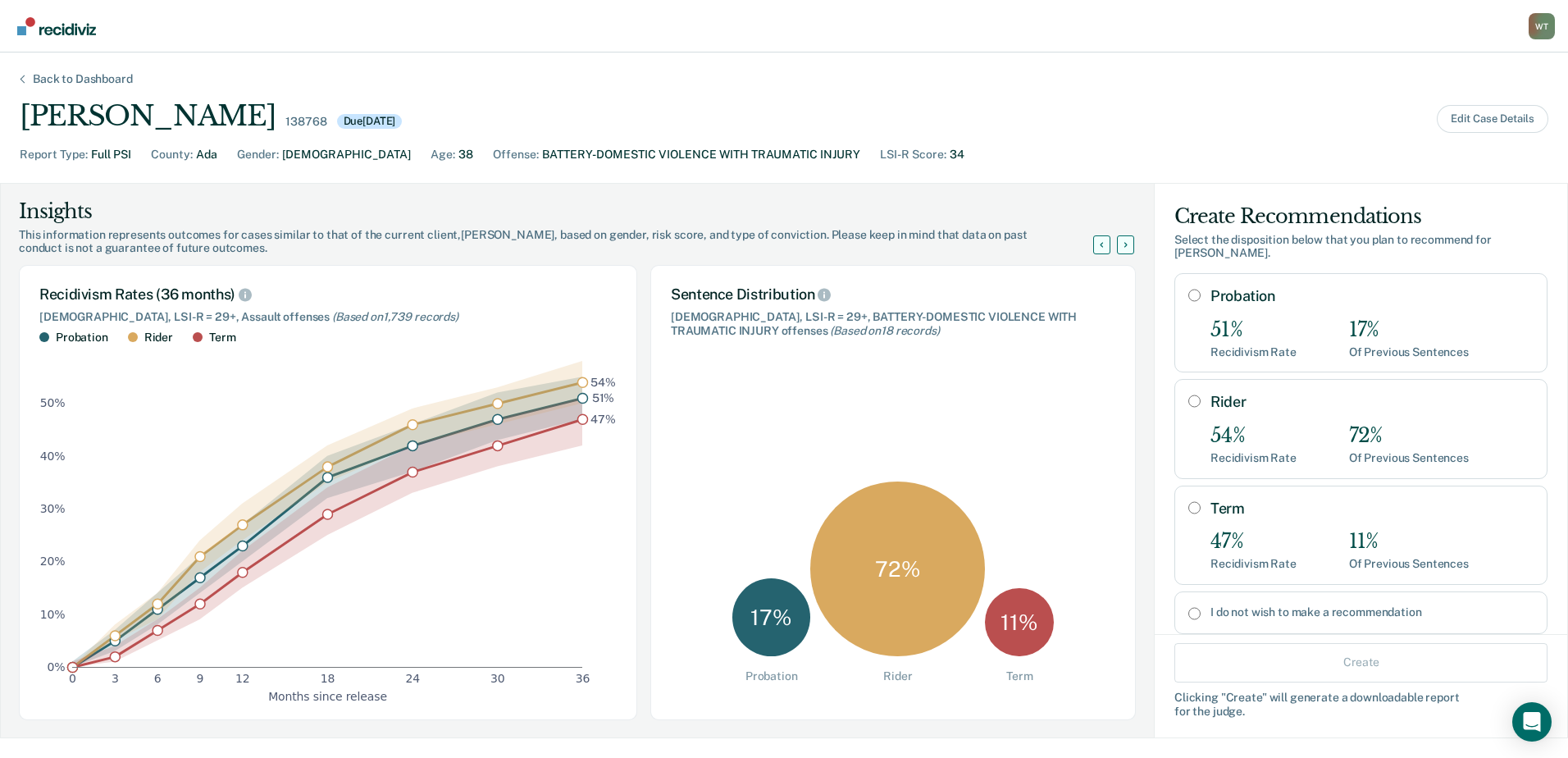
click at [1188, 613] on input "I do not wish to make a recommendation" at bounding box center [1194, 612] width 12 height 13
radio input "true"
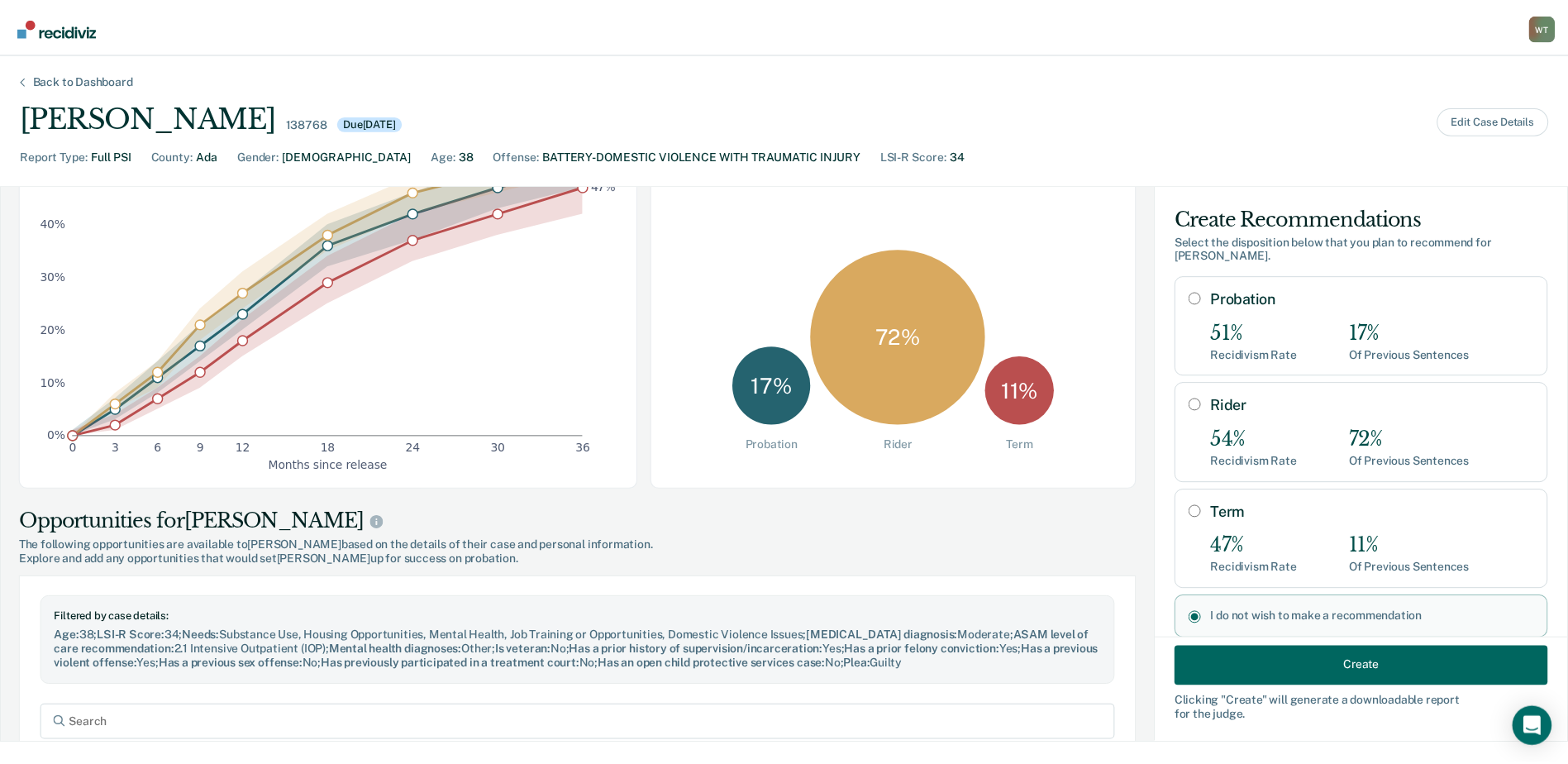
scroll to position [413, 0]
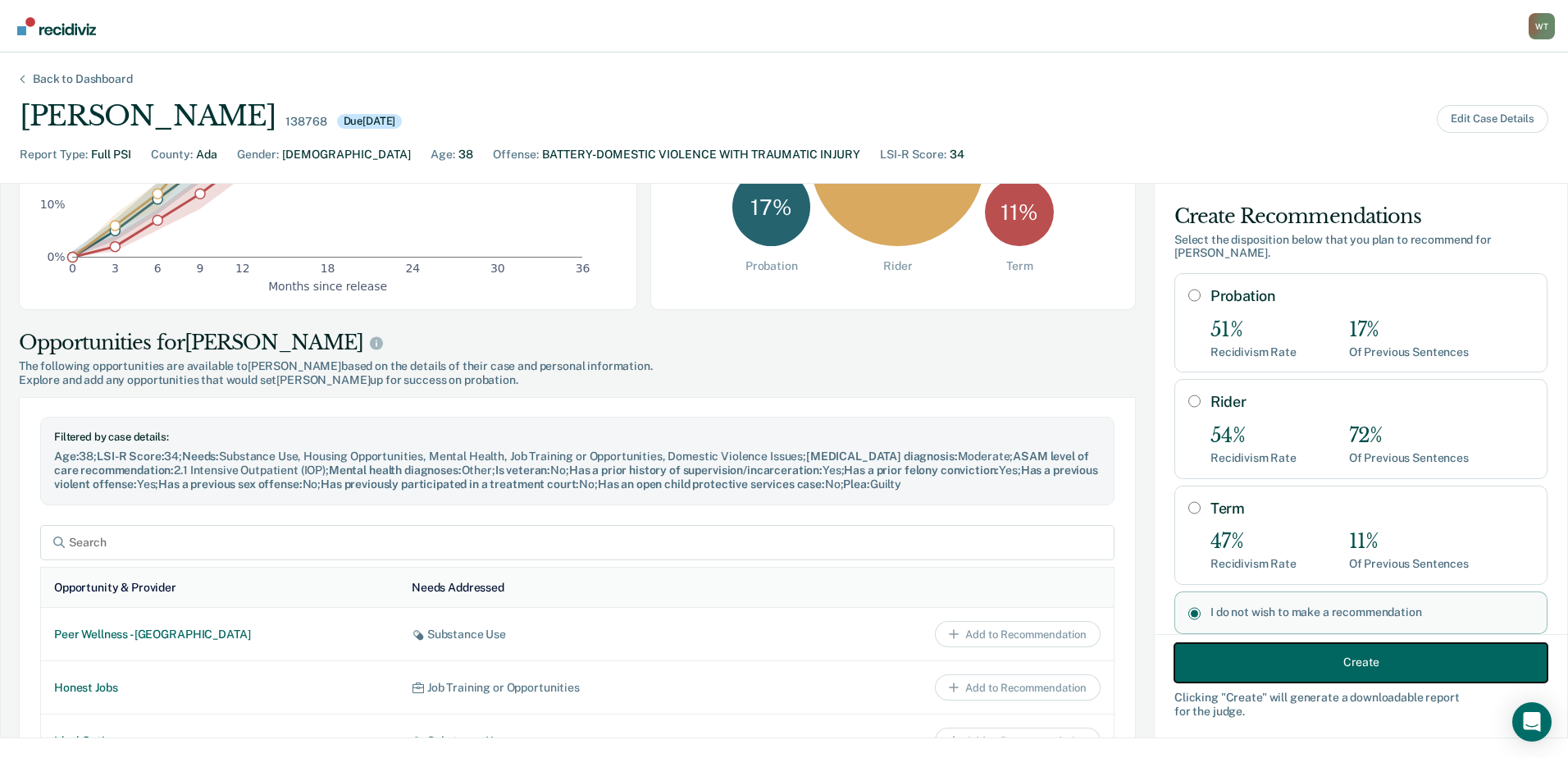
click at [1288, 657] on button "Create" at bounding box center [1361, 662] width 373 height 39
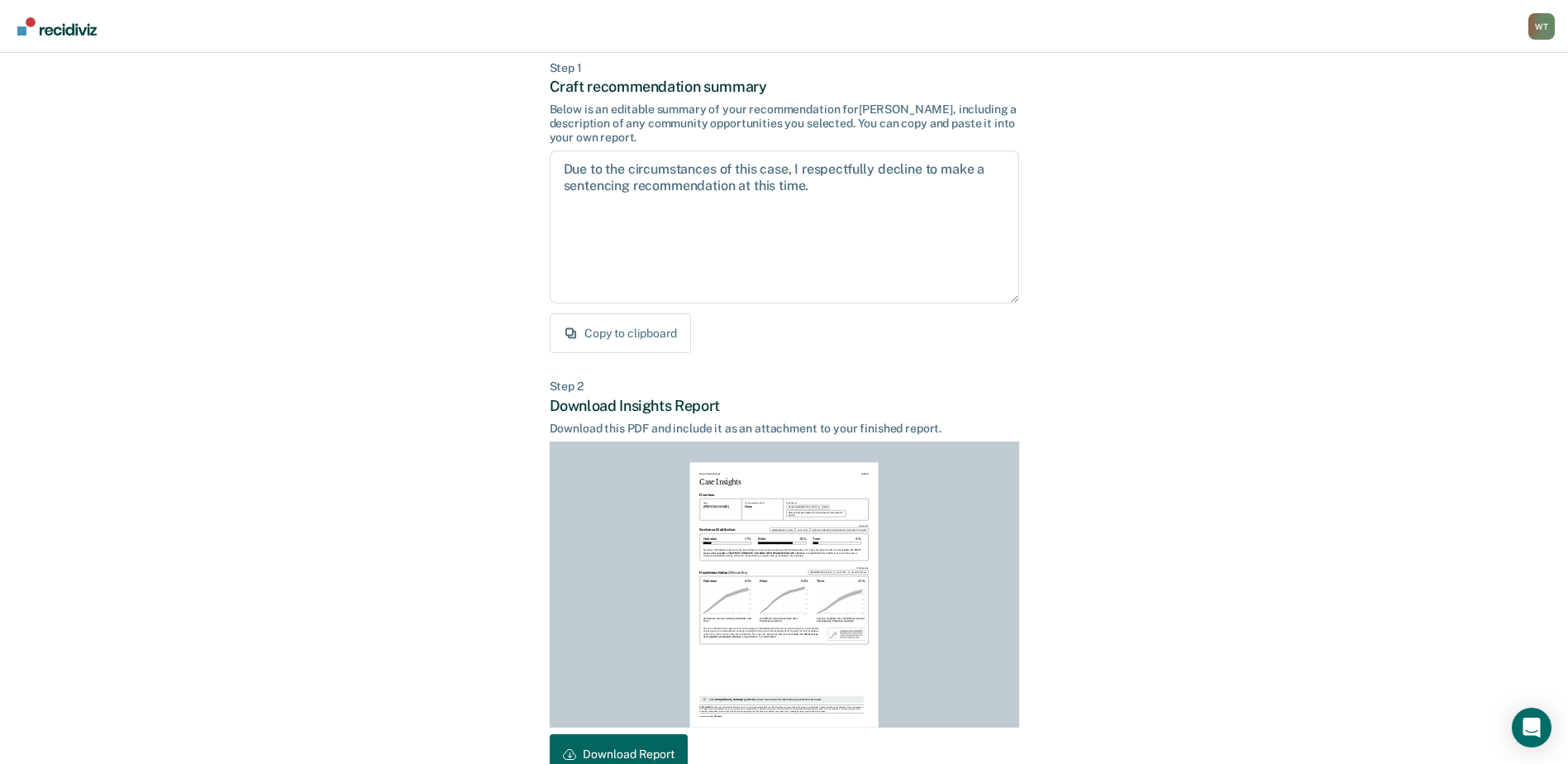
scroll to position [179, 0]
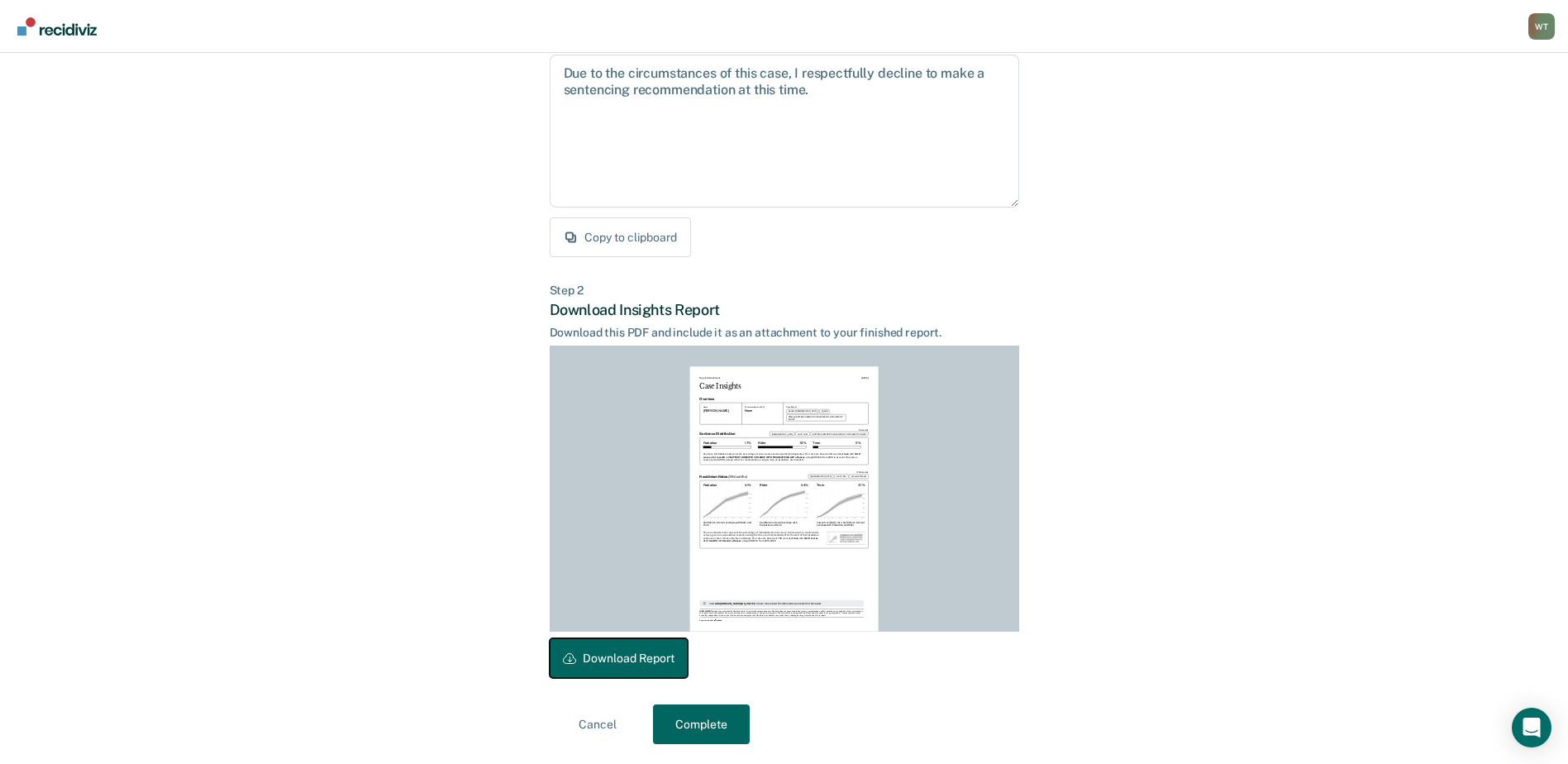
drag, startPoint x: 629, startPoint y: 647, endPoint x: 1352, endPoint y: 37, distance: 946.0
click at [632, 646] on button "Download Report" at bounding box center [618, 658] width 138 height 39
click at [713, 726] on button "Complete" at bounding box center [702, 724] width 97 height 39
